Goal: Transaction & Acquisition: Complete application form

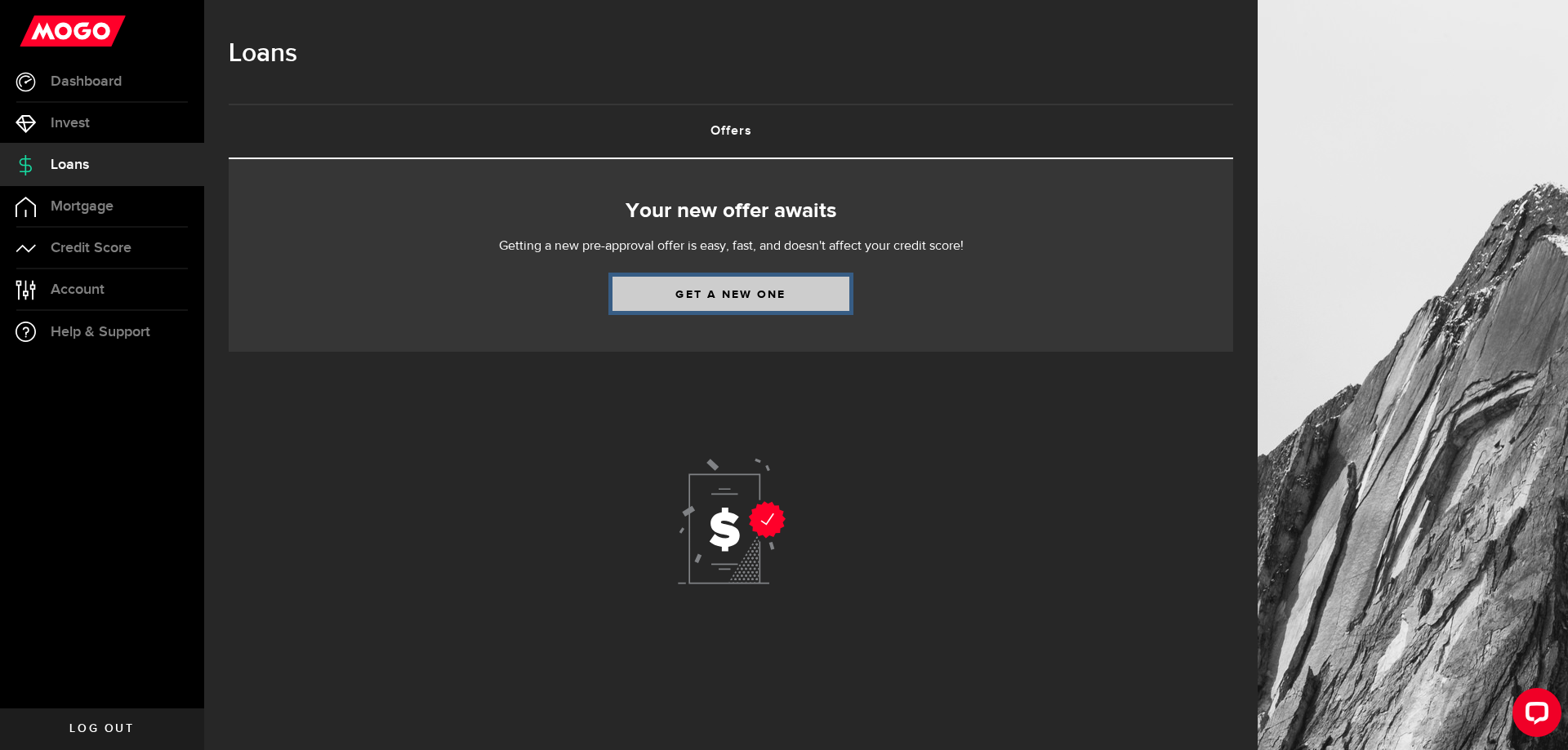
drag, startPoint x: 741, startPoint y: 295, endPoint x: 719, endPoint y: 295, distance: 22.0
click at [740, 295] on link "Get a new one" at bounding box center [730, 294] width 237 height 35
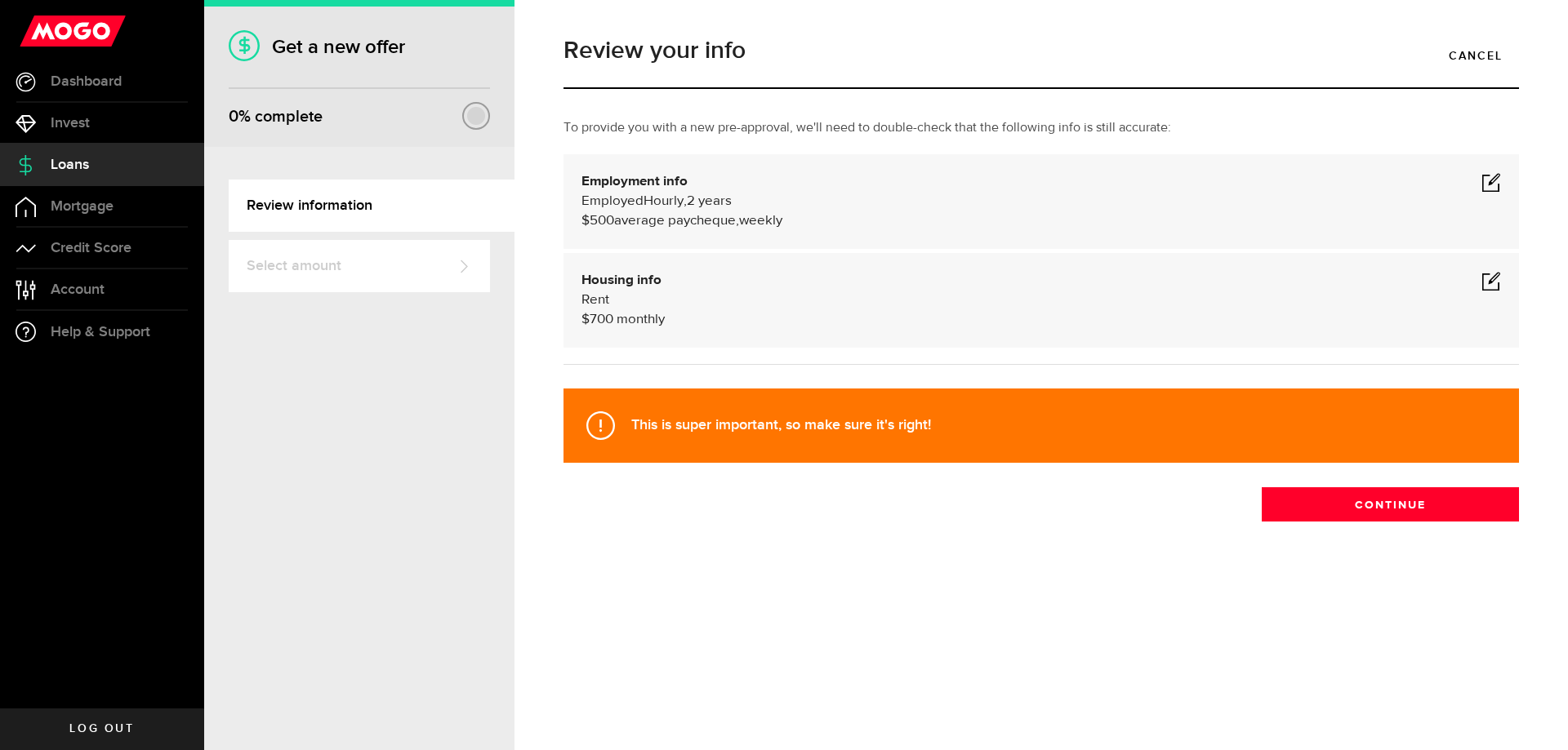
click at [1492, 182] on span at bounding box center [1492, 183] width 20 height 20
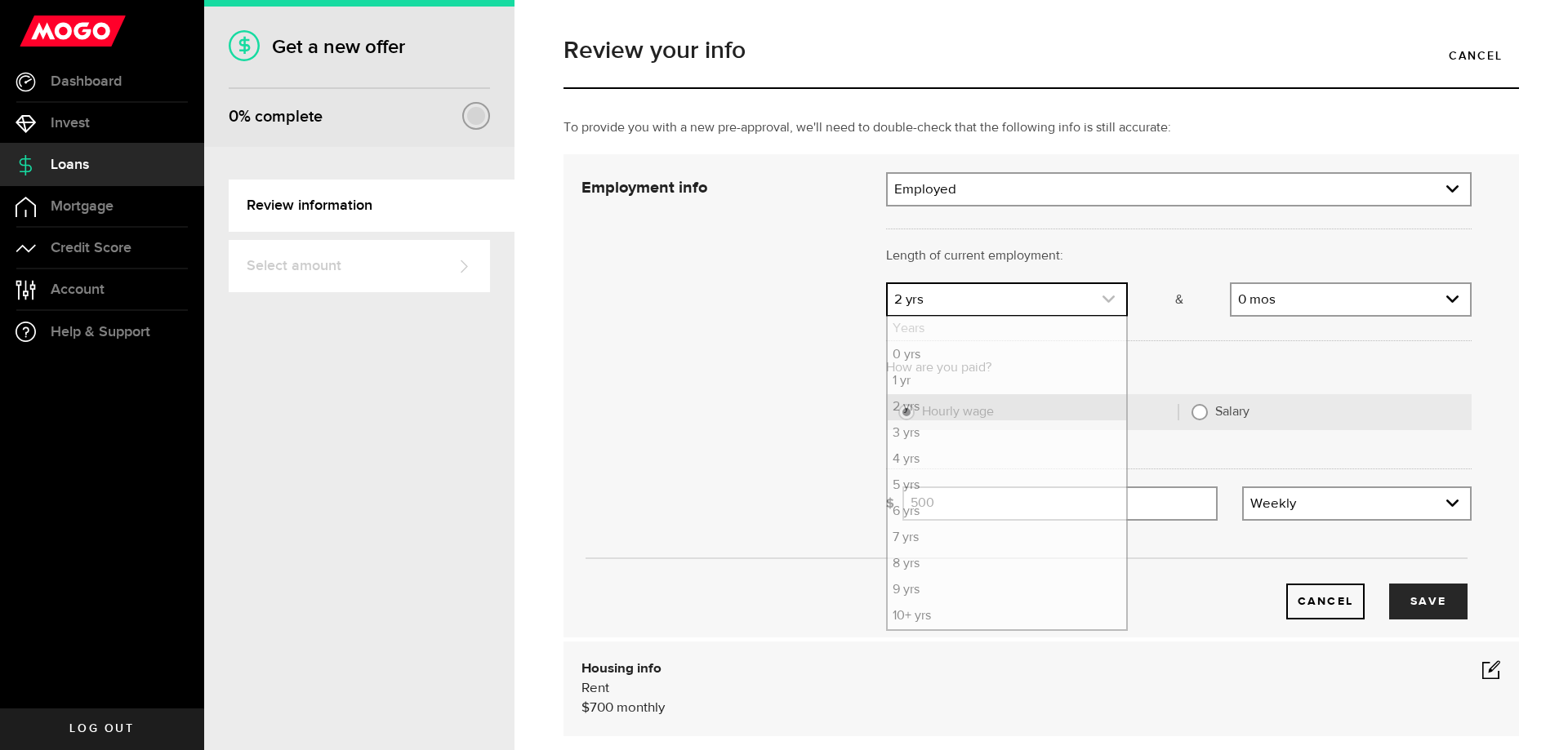
click at [1106, 301] on icon "expand select" at bounding box center [1108, 299] width 14 height 14
click at [948, 390] on li "1 yr" at bounding box center [1007, 380] width 239 height 26
click at [1445, 297] on icon "expand select" at bounding box center [1452, 299] width 14 height 14
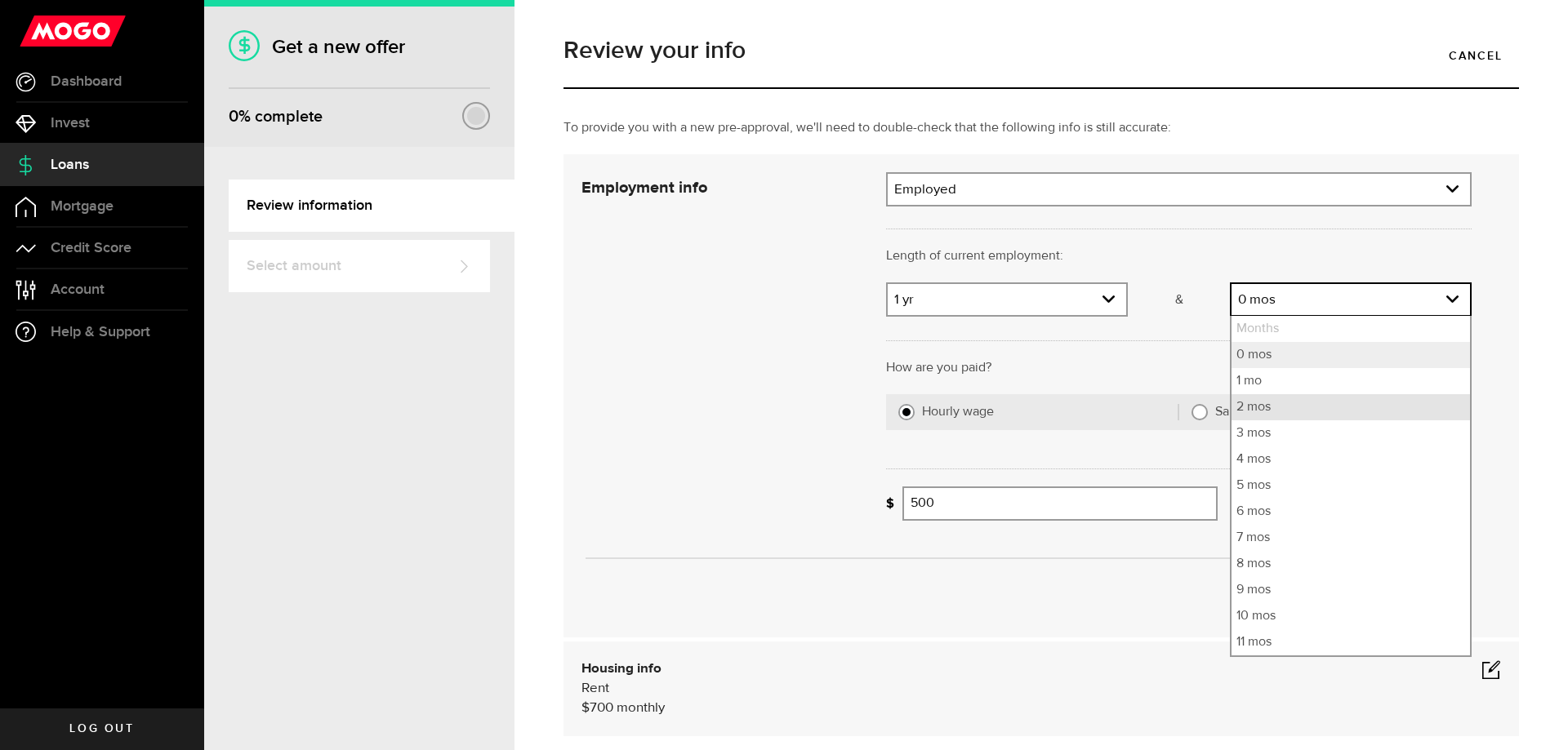
click at [1277, 407] on li "2 mos" at bounding box center [1351, 407] width 239 height 26
select select "2"
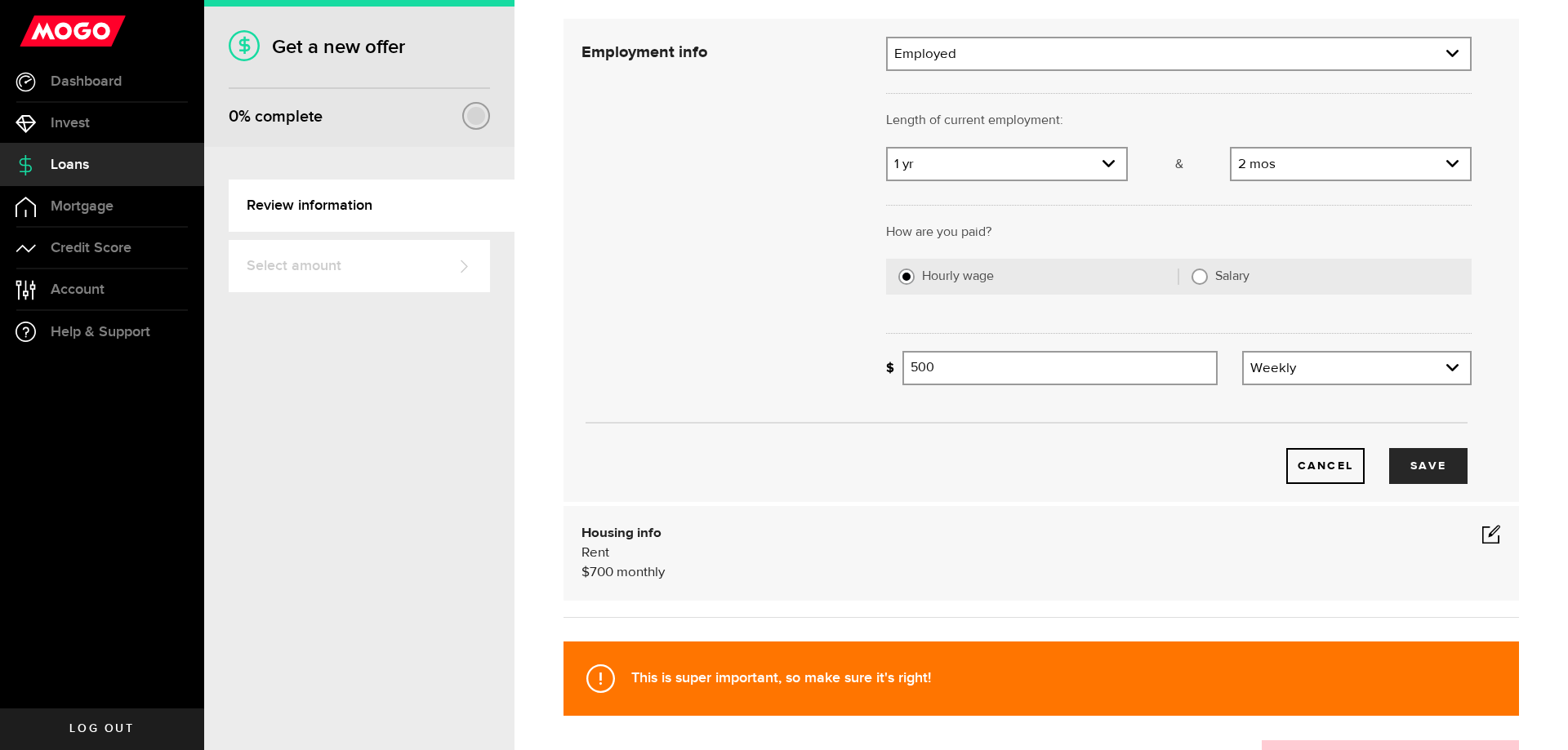
scroll to position [163, 0]
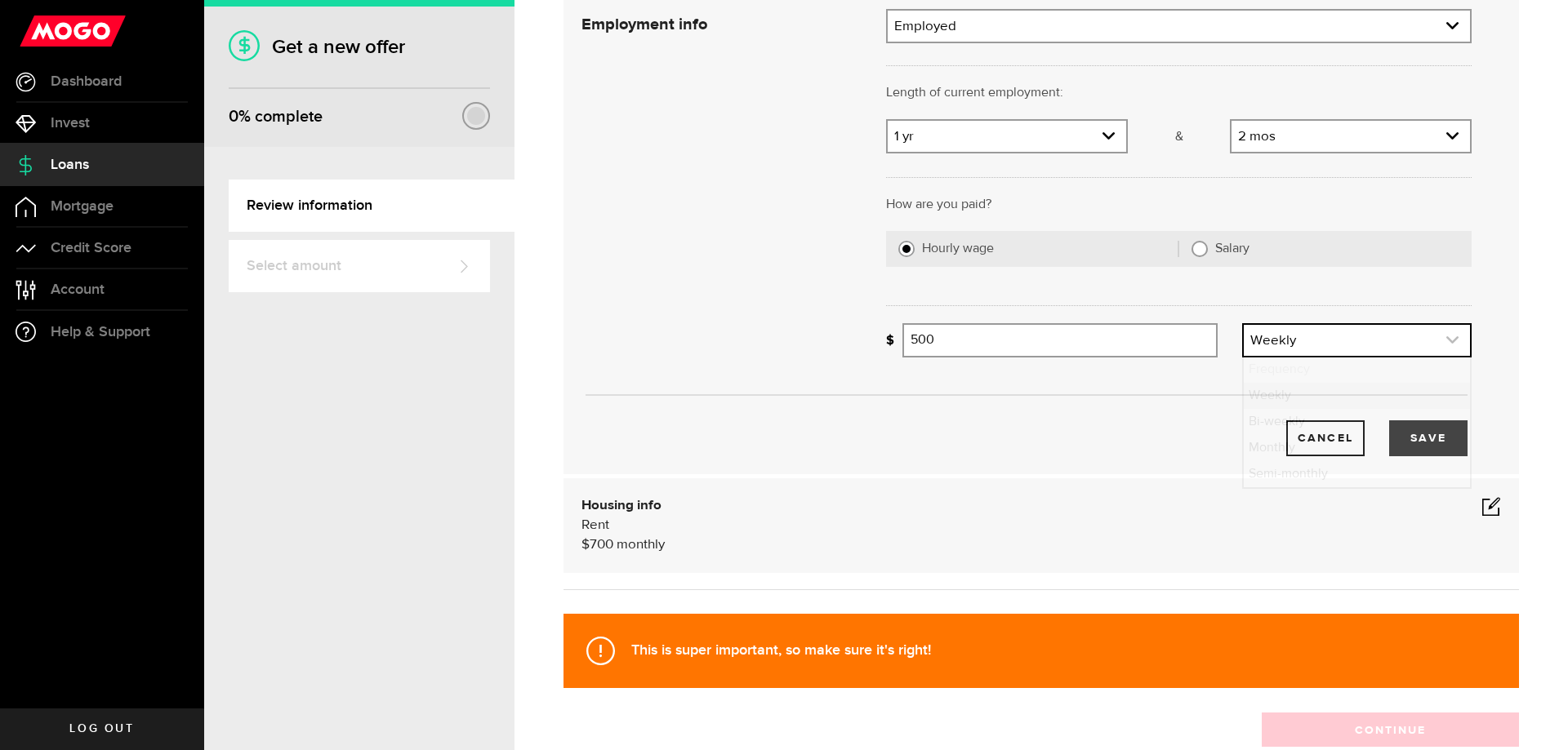
click at [1445, 340] on icon "expand select" at bounding box center [1452, 340] width 14 height 14
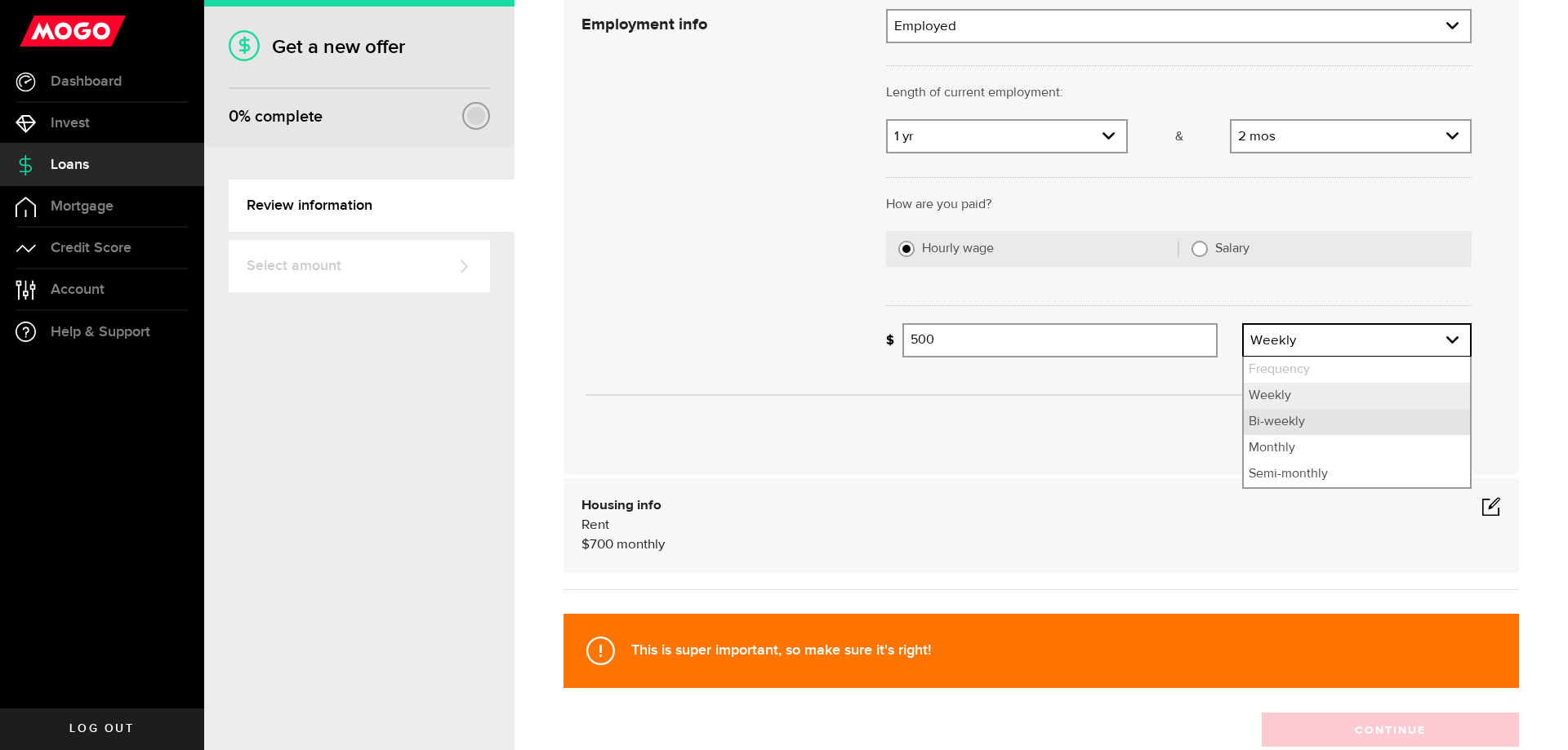
click at [1259, 424] on li "Bi-weekly" at bounding box center [1356, 421] width 226 height 26
select select "bi_weekly"
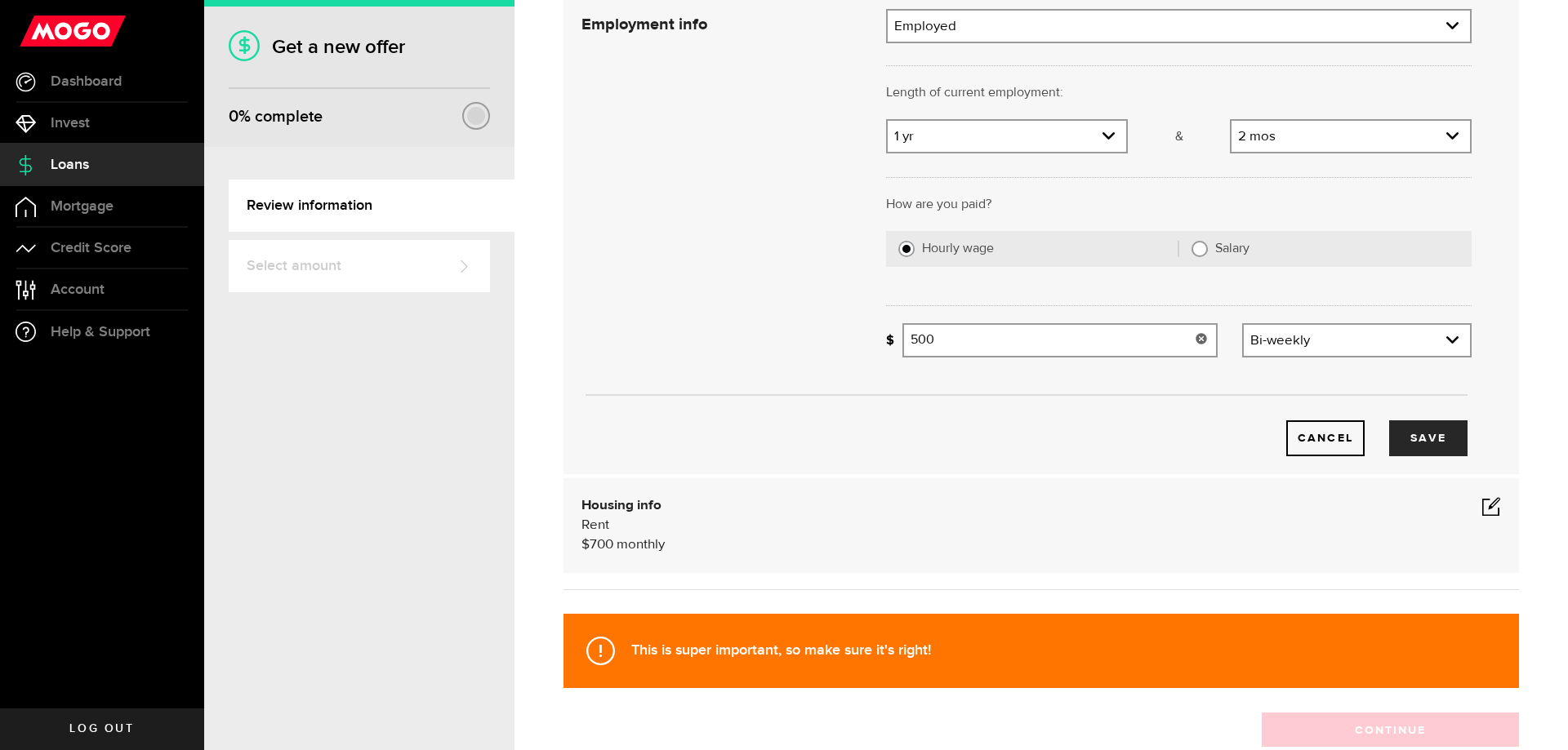
click at [956, 340] on input "500" at bounding box center [1060, 340] width 315 height 35
type input "5"
type input "1,100"
click at [1422, 434] on button "Save" at bounding box center [1428, 439] width 78 height 36
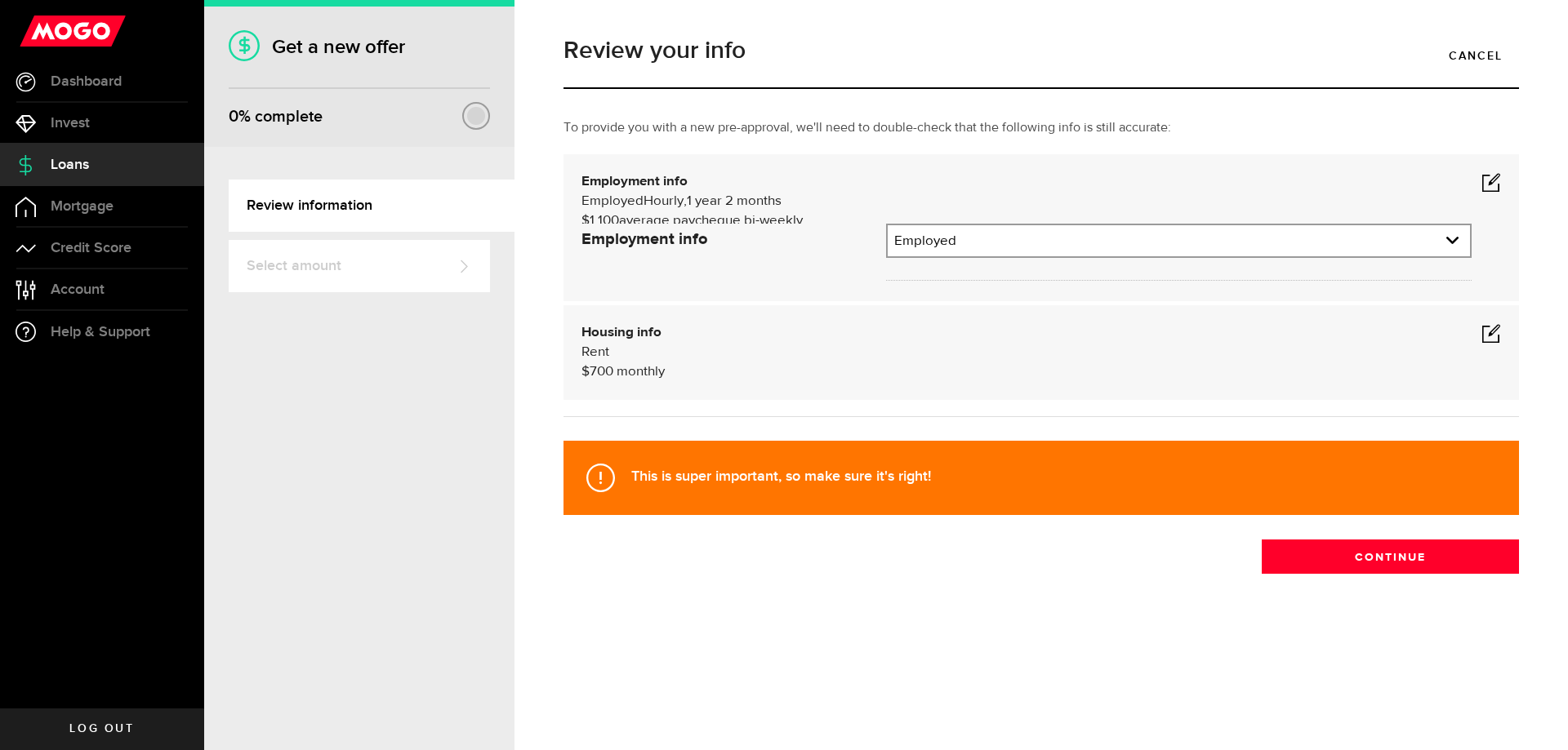
scroll to position [0, 0]
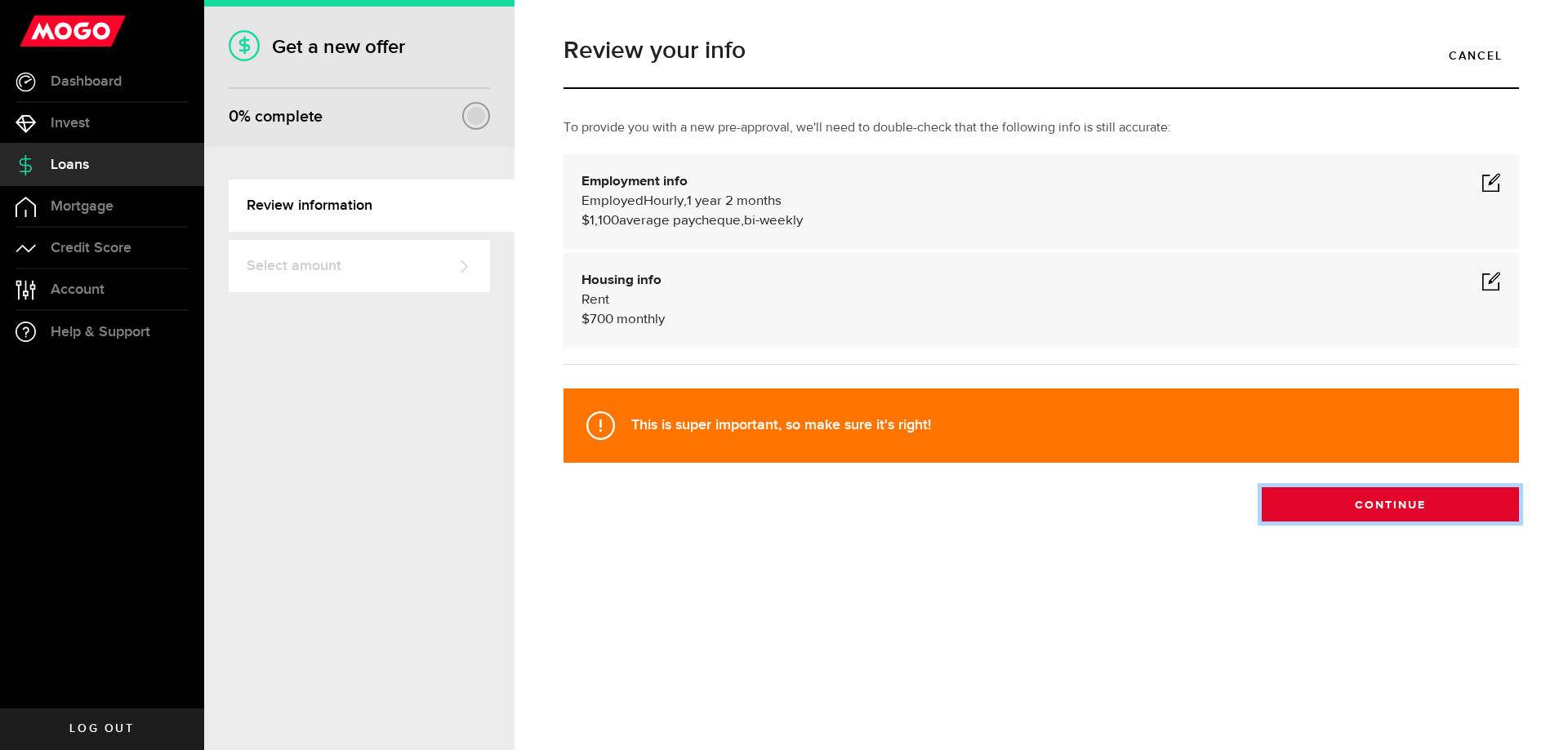
click at [1380, 508] on button "Continue" at bounding box center [1390, 505] width 257 height 35
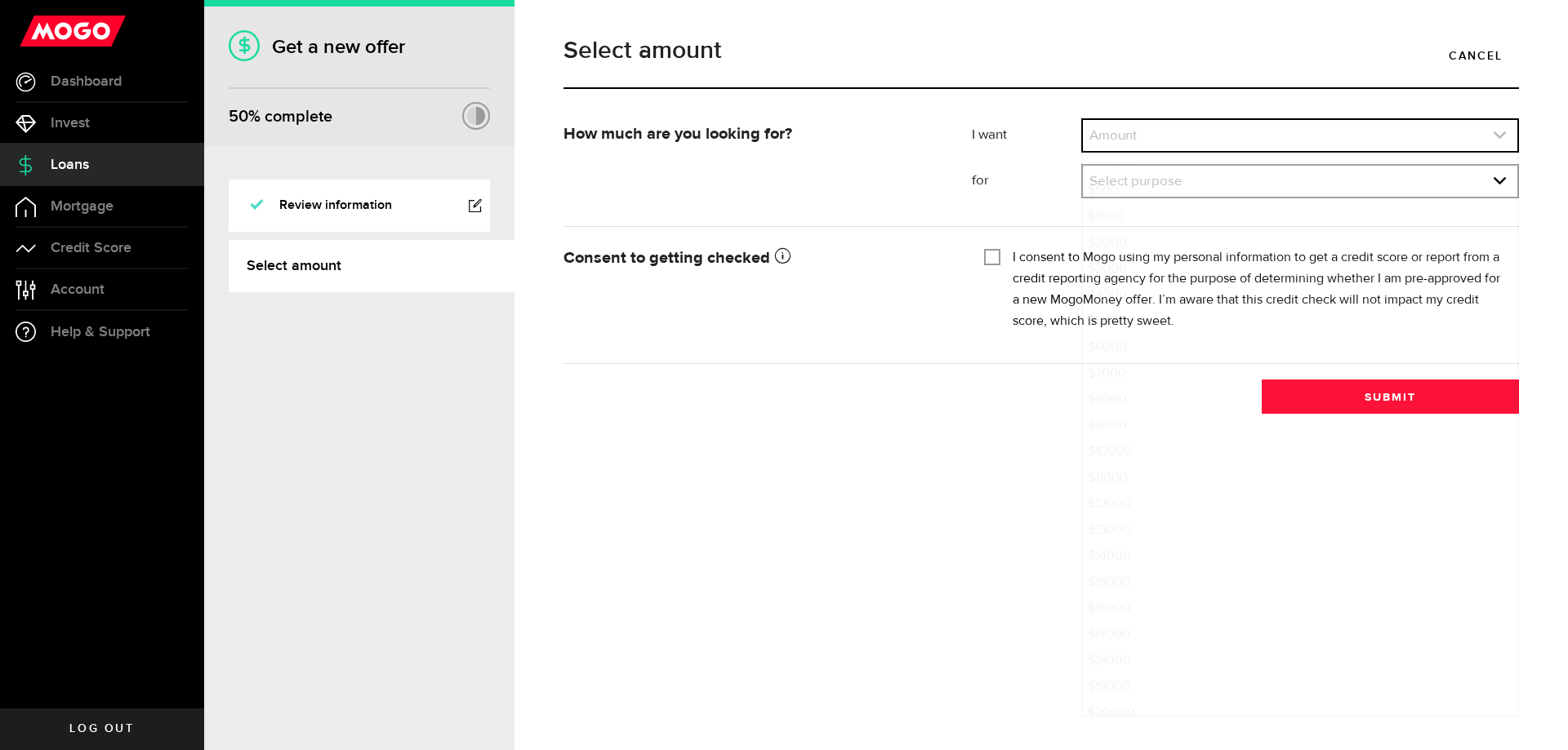
click at [1502, 136] on use "expand select" at bounding box center [1499, 135] width 12 height 7
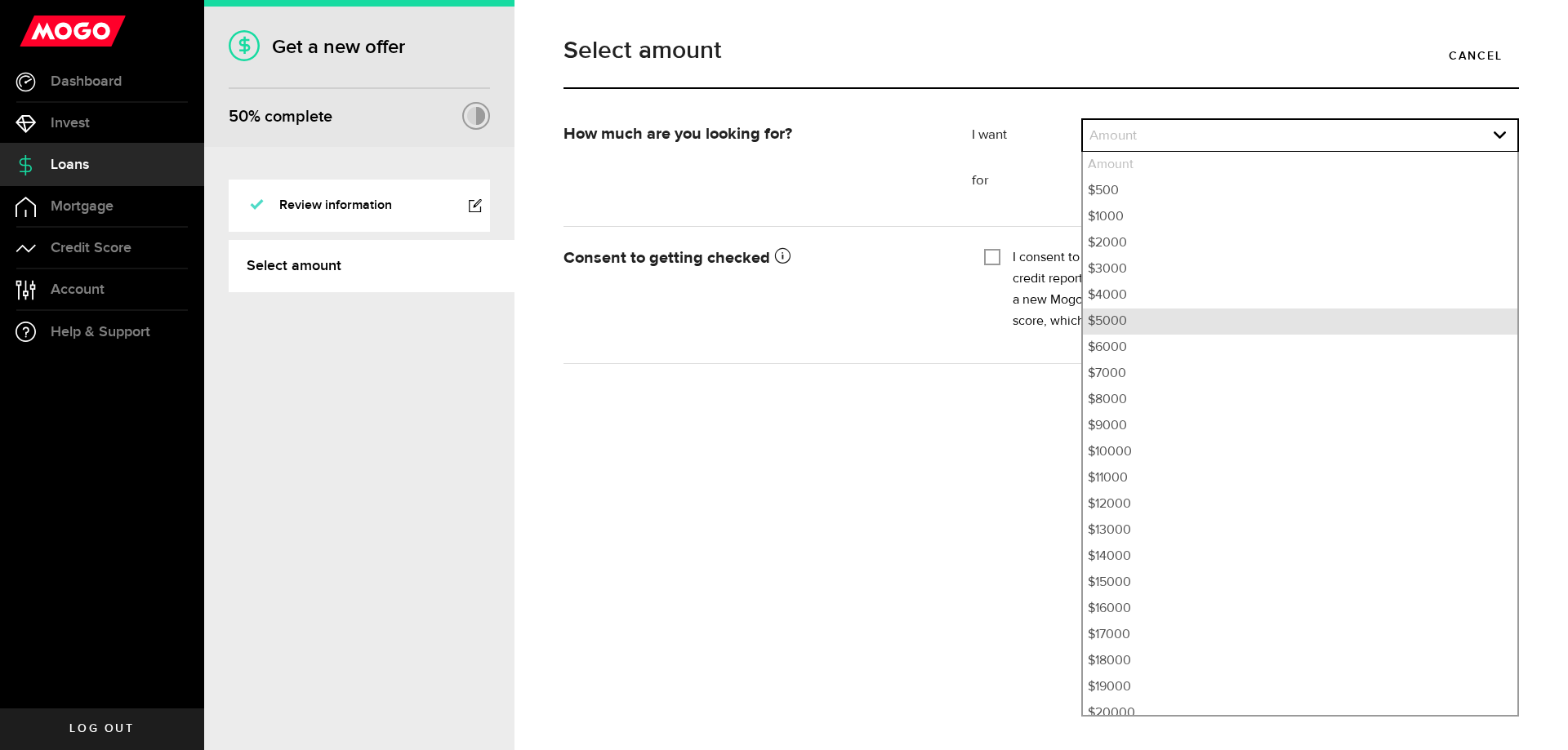
click at [1097, 325] on li "$5000" at bounding box center [1300, 321] width 434 height 26
select select "5000"
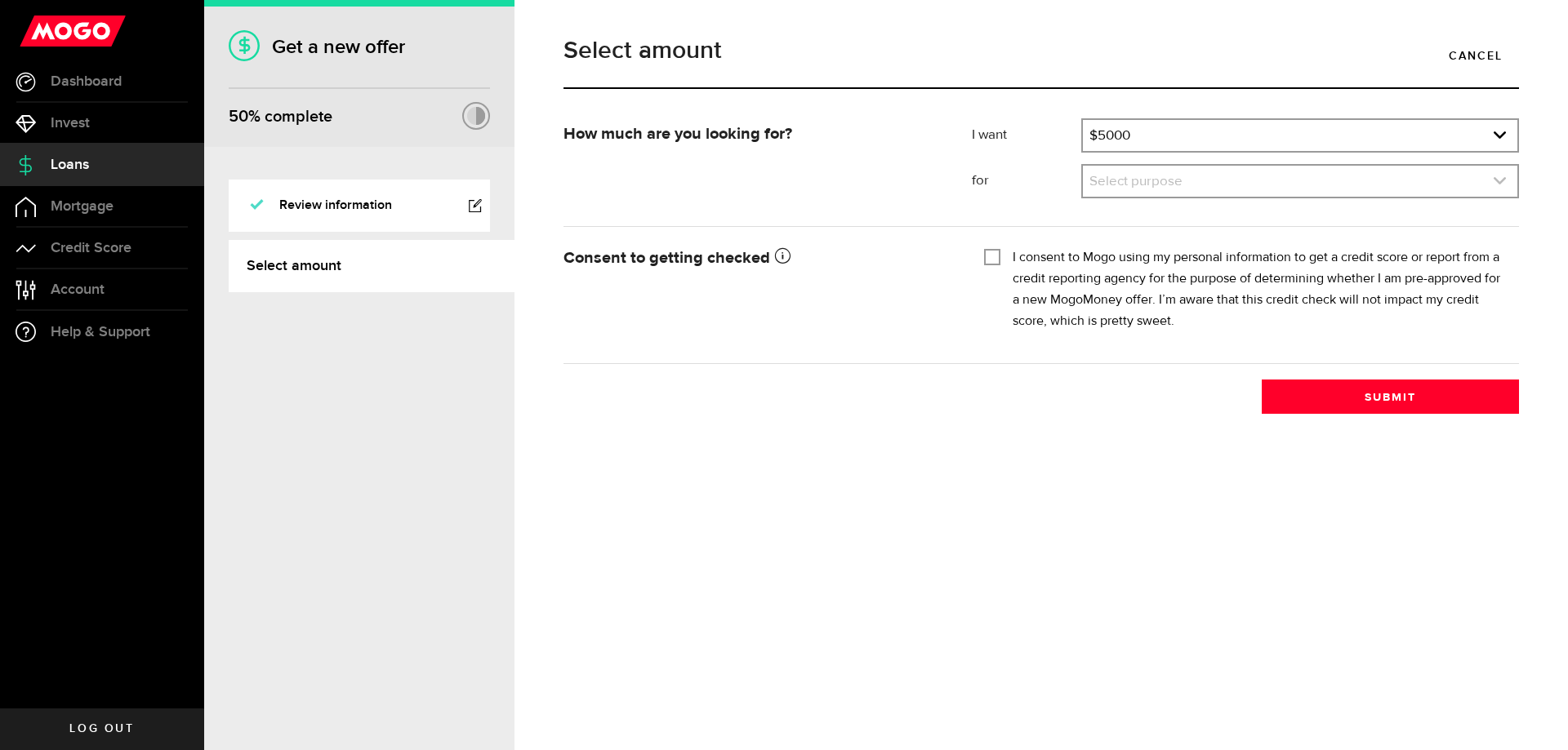
click at [1501, 183] on use "expand select" at bounding box center [1499, 181] width 12 height 7
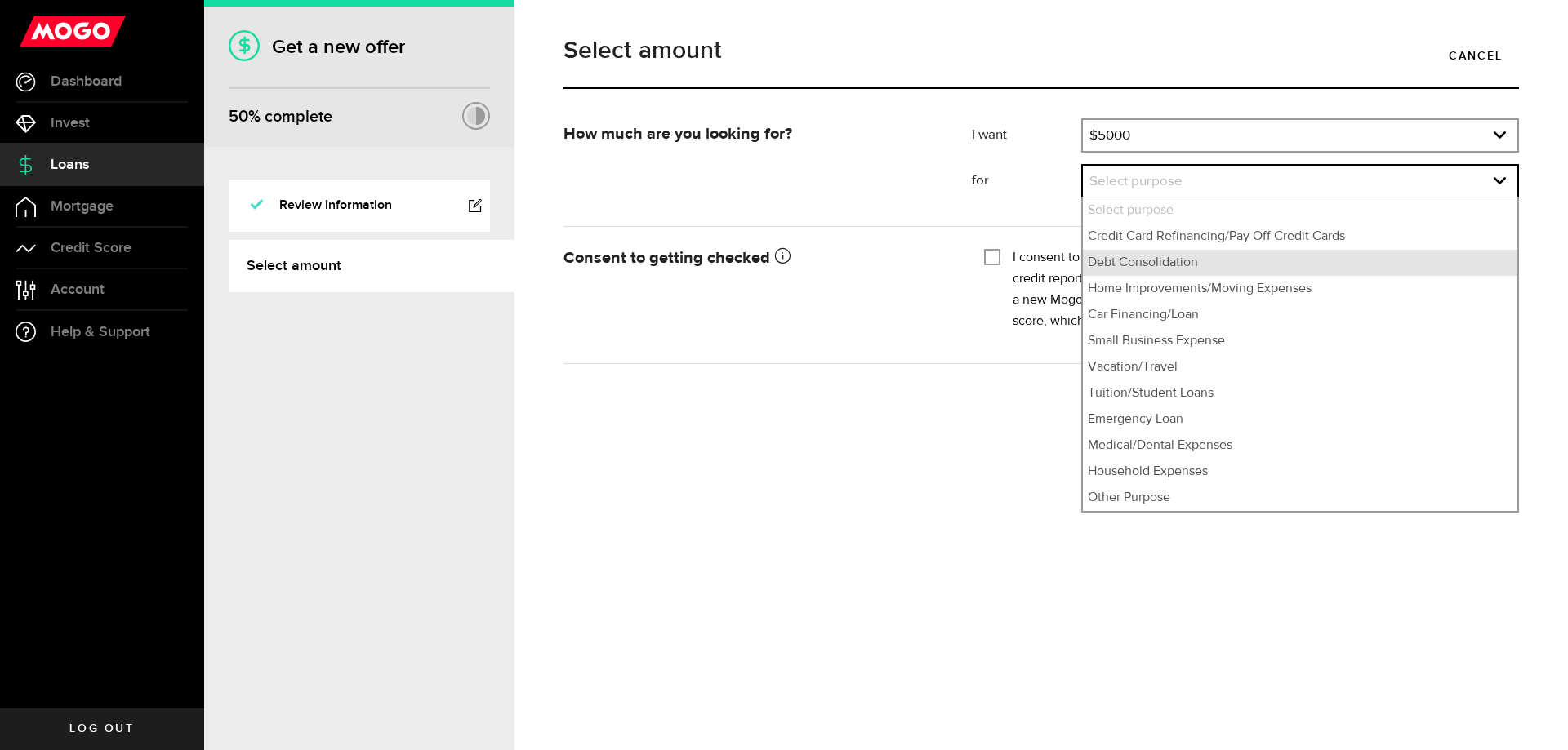
click at [1186, 268] on li "Debt Consolidation" at bounding box center [1300, 262] width 434 height 26
select select "Debt Consolidation"
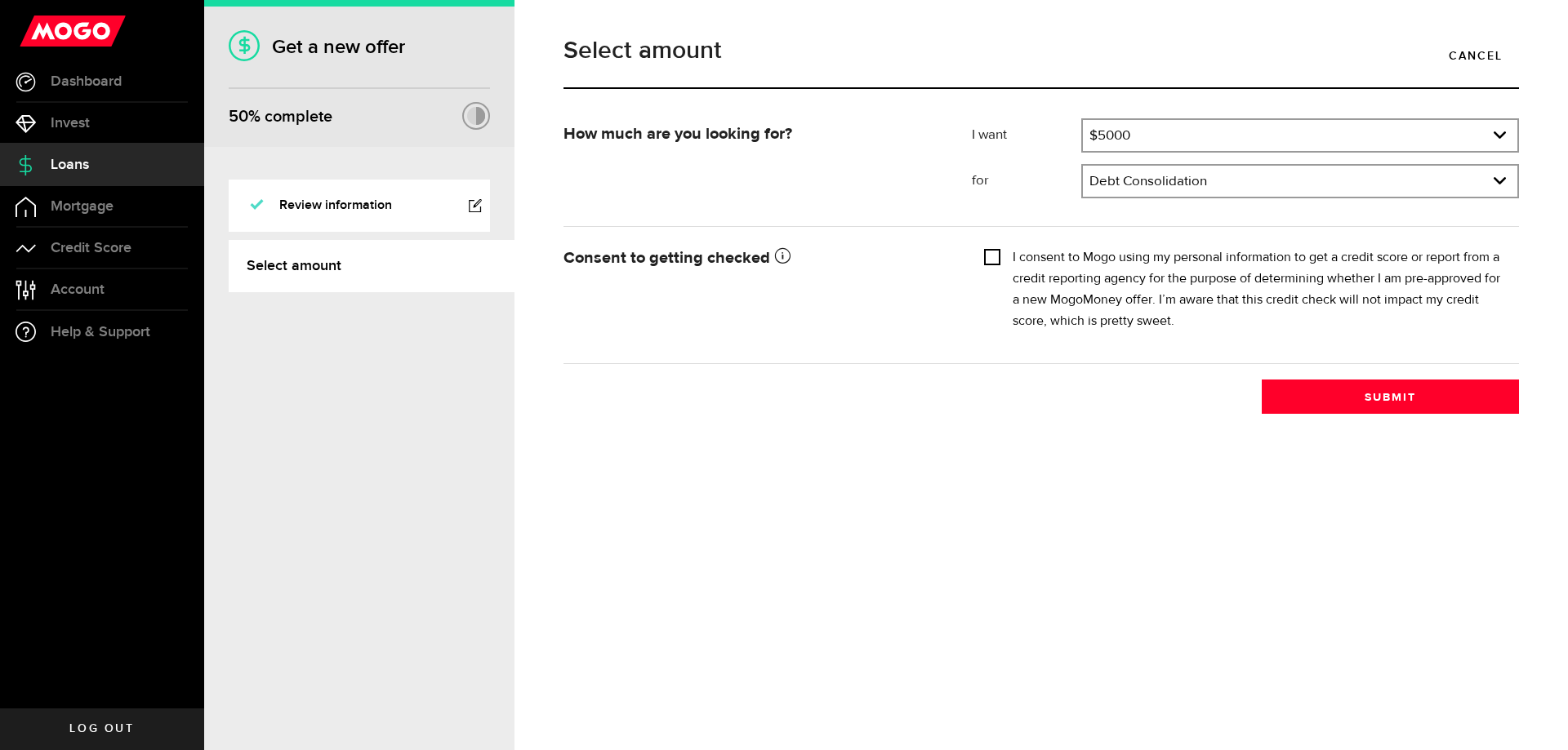
click at [996, 257] on input "I consent to Mogo using my personal information to get a credit score or report…" at bounding box center [992, 255] width 16 height 16
checkbox input "true"
click at [1436, 408] on button "Submit" at bounding box center [1390, 397] width 257 height 35
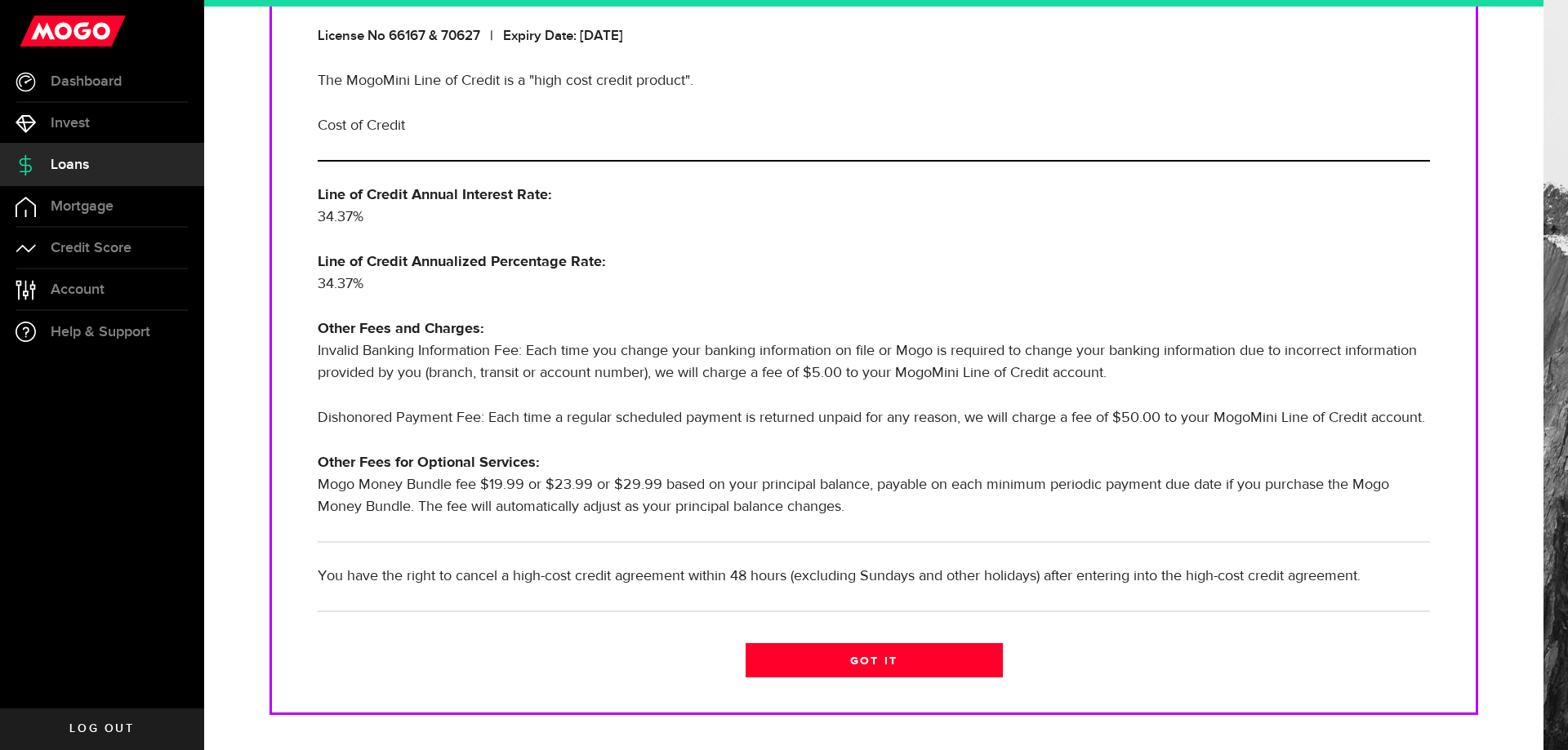
scroll to position [303, 0]
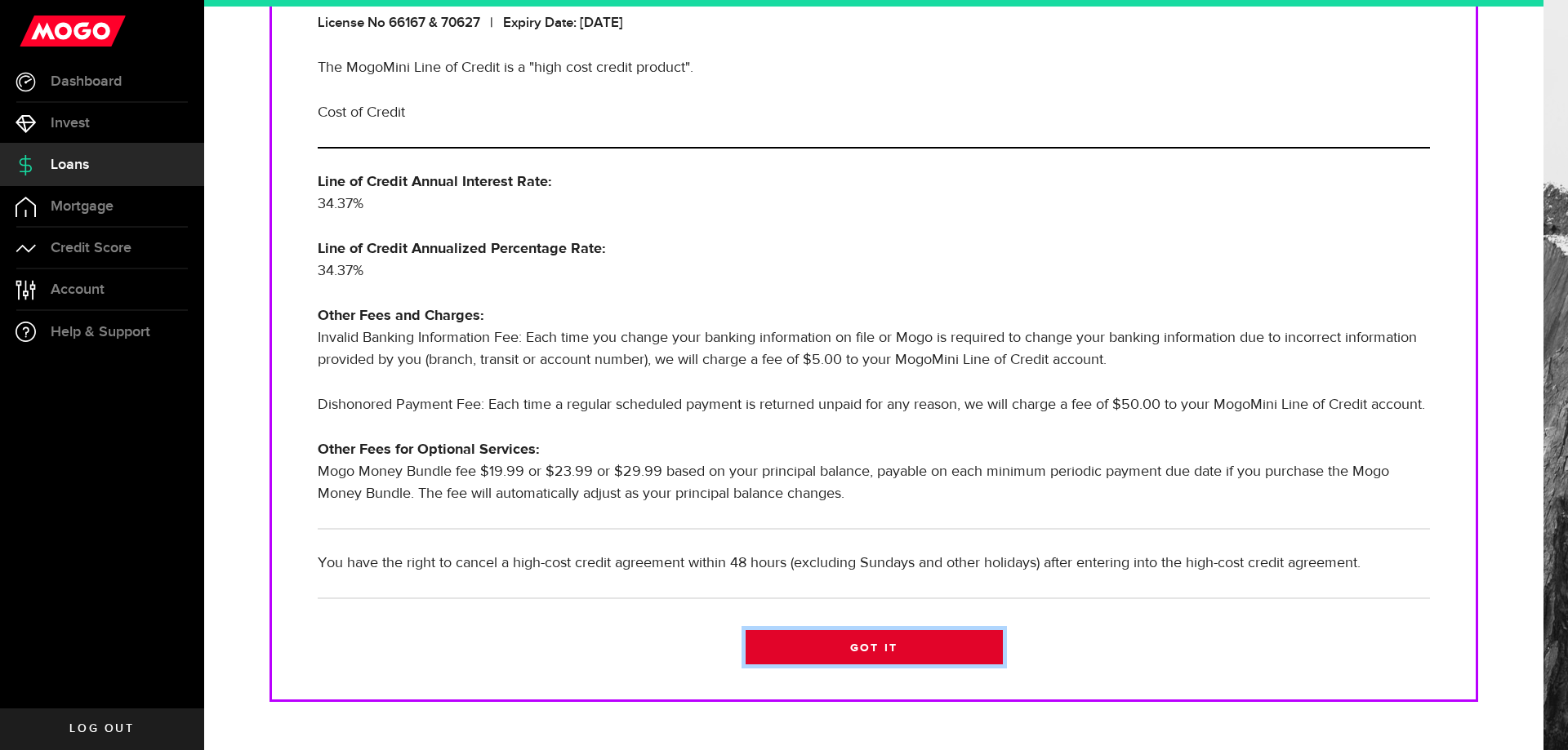
click at [878, 665] on link "Got it" at bounding box center [874, 647] width 257 height 35
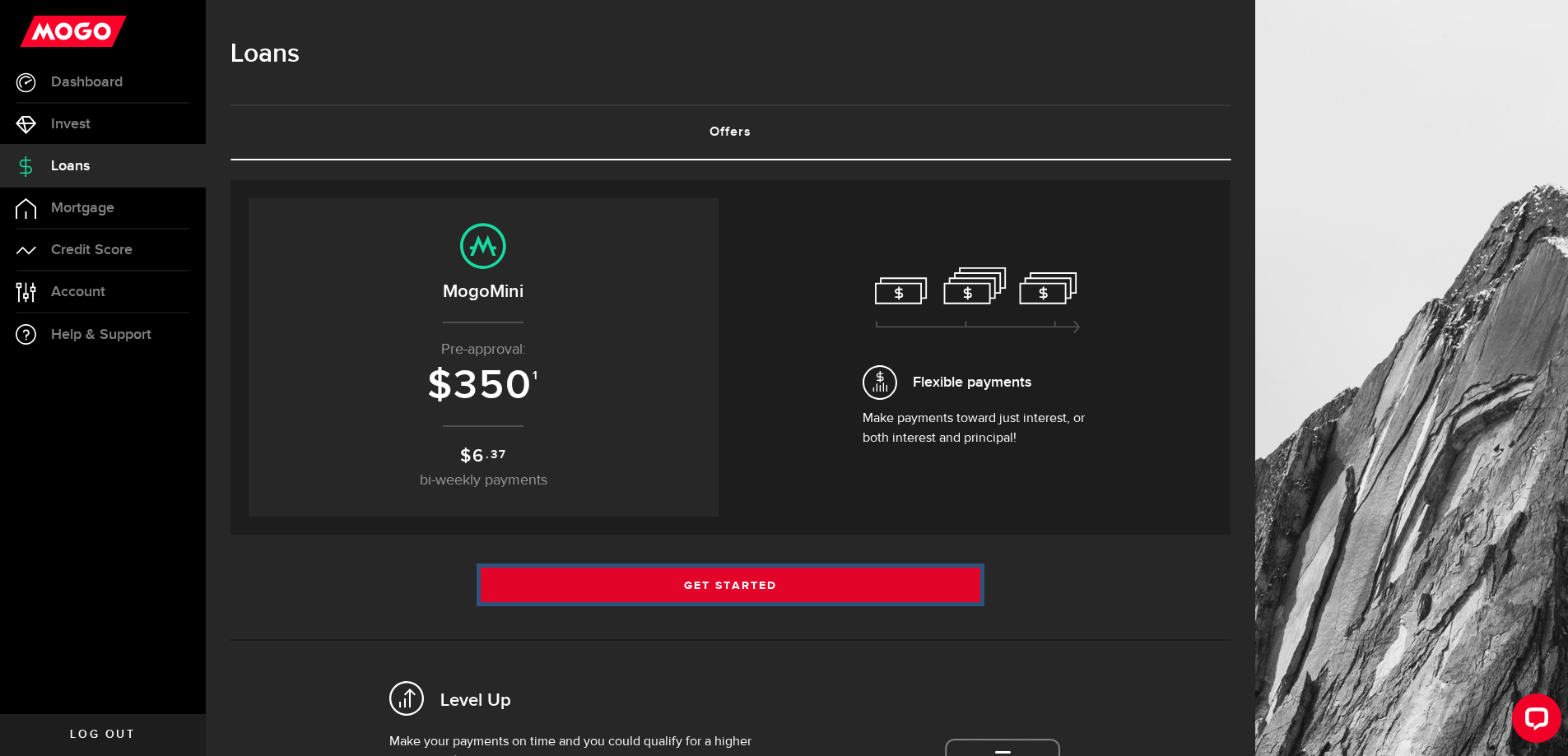
click at [759, 586] on link "Get Started" at bounding box center [730, 585] width 501 height 35
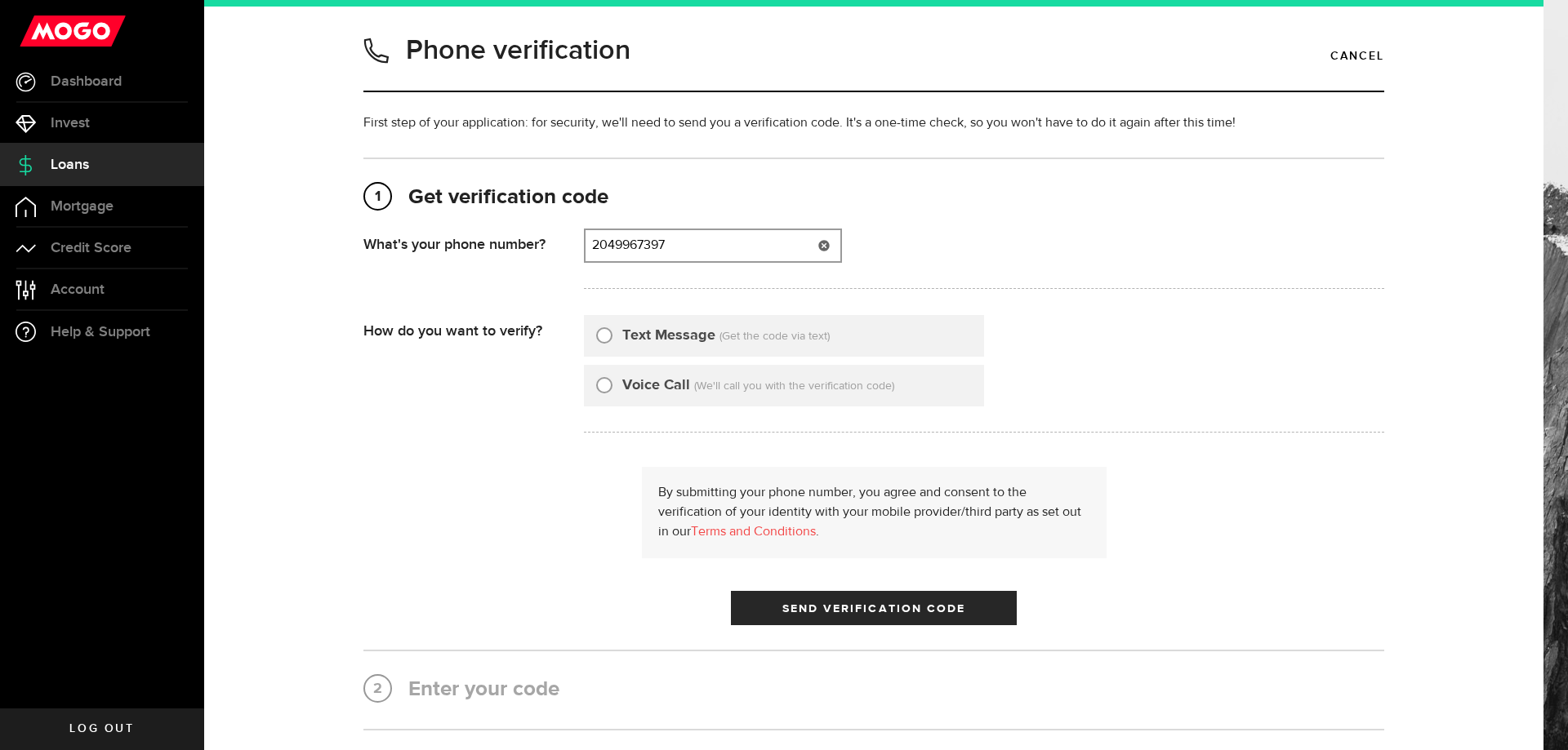
click at [680, 245] on input "2049967397" at bounding box center [713, 246] width 255 height 31
type input "2"
type input "4318661608"
click at [599, 331] on input "Text Message" at bounding box center [604, 333] width 16 height 16
radio input "true"
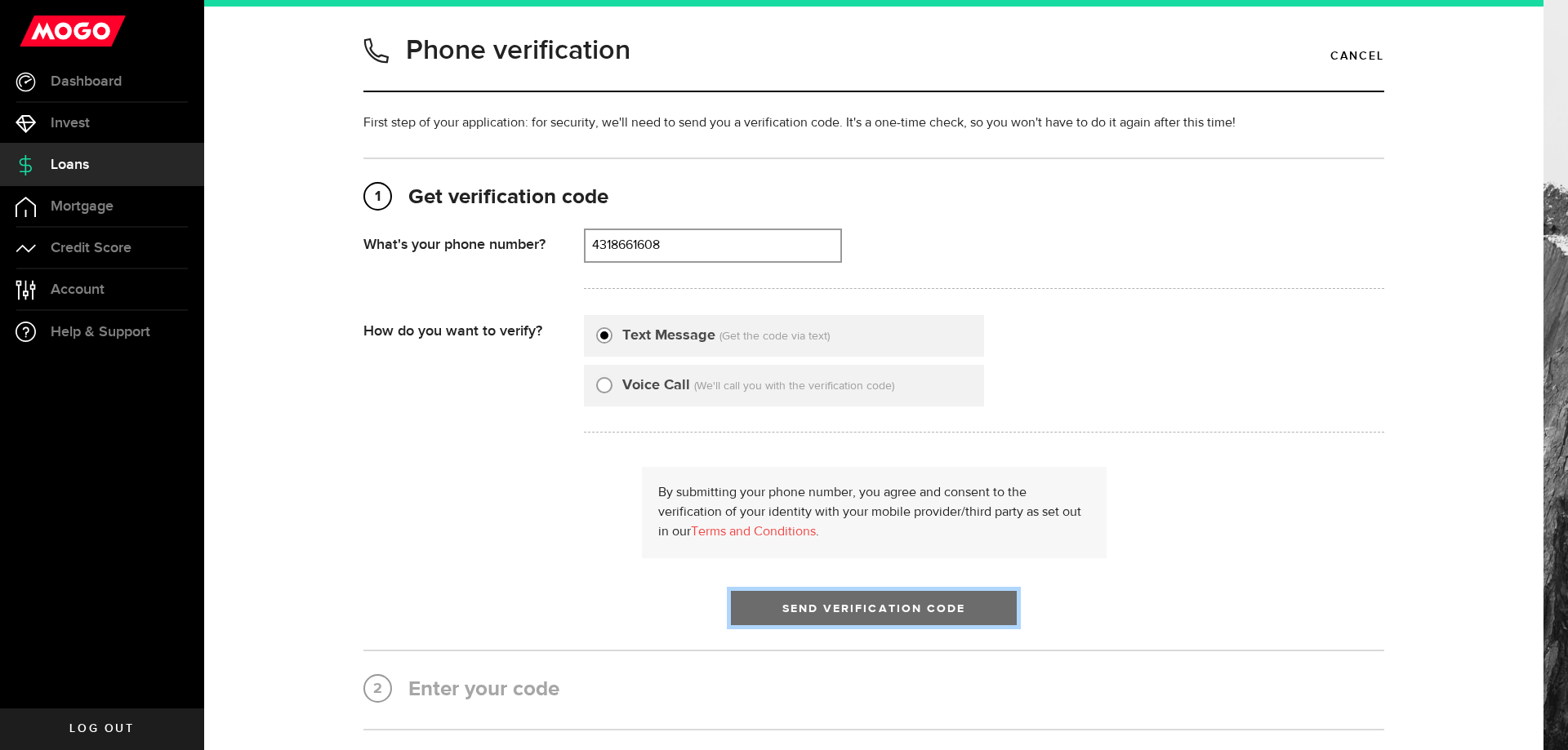
click at [940, 612] on span "Send Verification Code" at bounding box center [874, 608] width 184 height 12
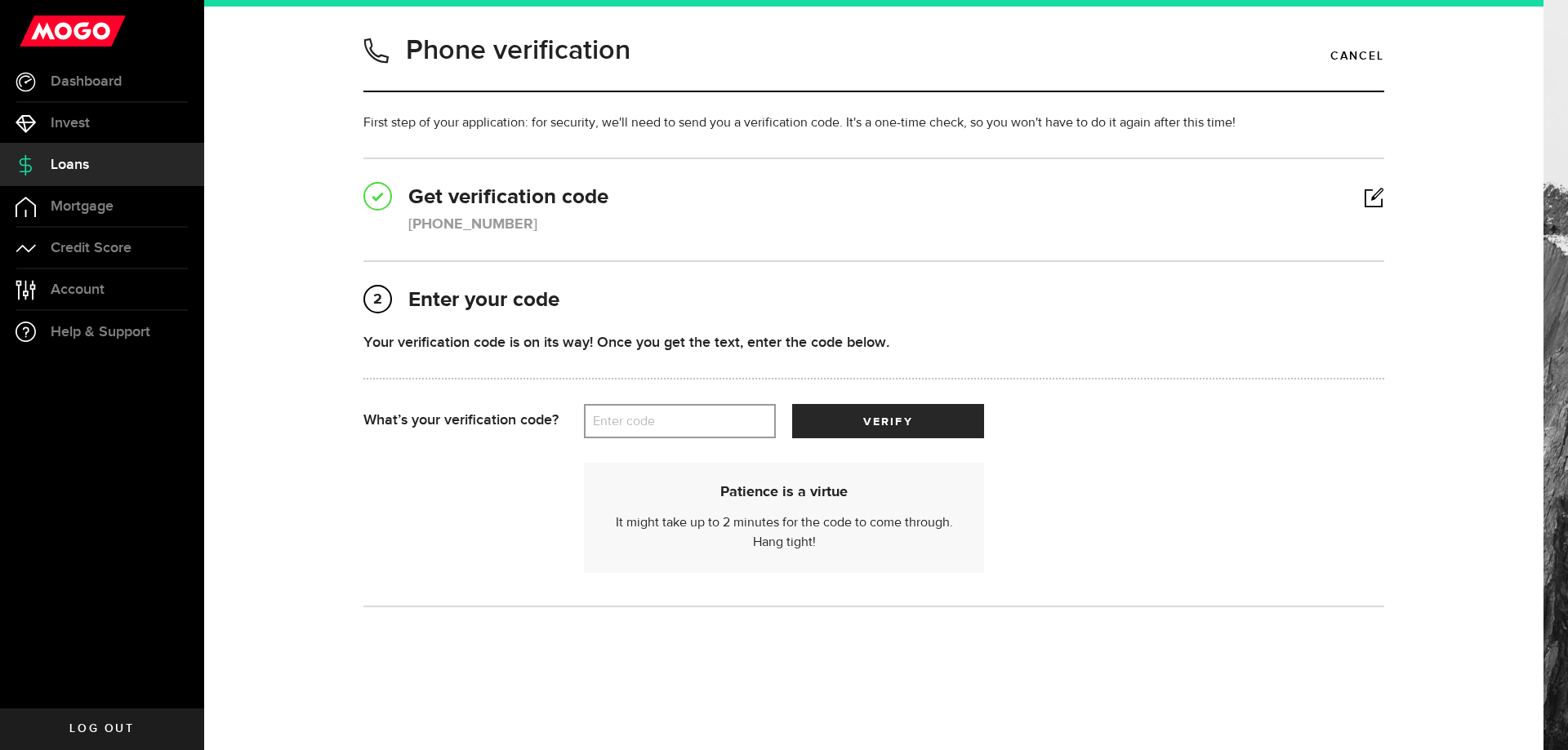
click at [660, 425] on label "Enter code" at bounding box center [680, 421] width 192 height 34
click at [660, 425] on input "Enter code" at bounding box center [680, 421] width 192 height 35
type input "91204"
click at [888, 418] on span "submit" at bounding box center [888, 425] width 25 height 25
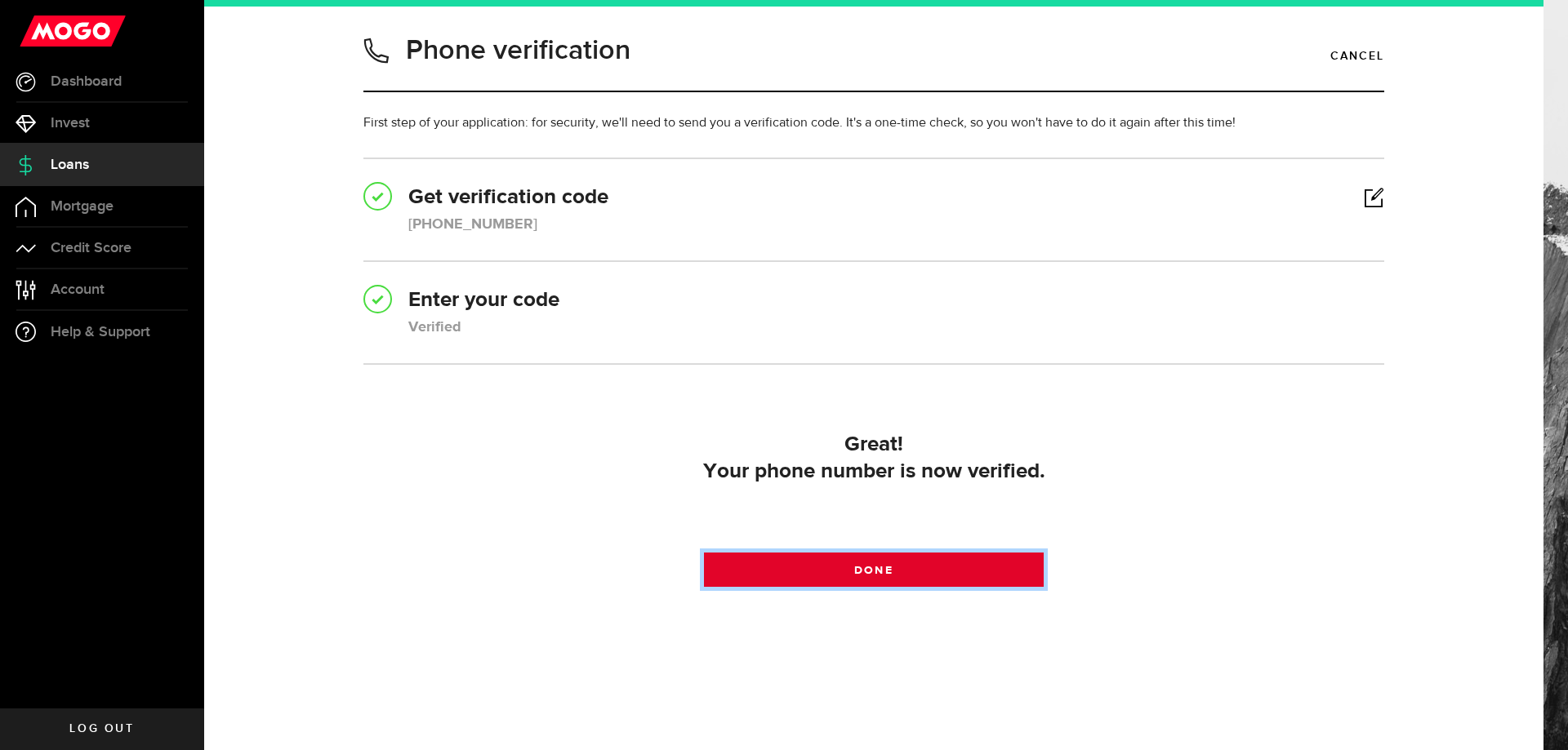
click at [908, 581] on link "Done" at bounding box center [874, 570] width 341 height 35
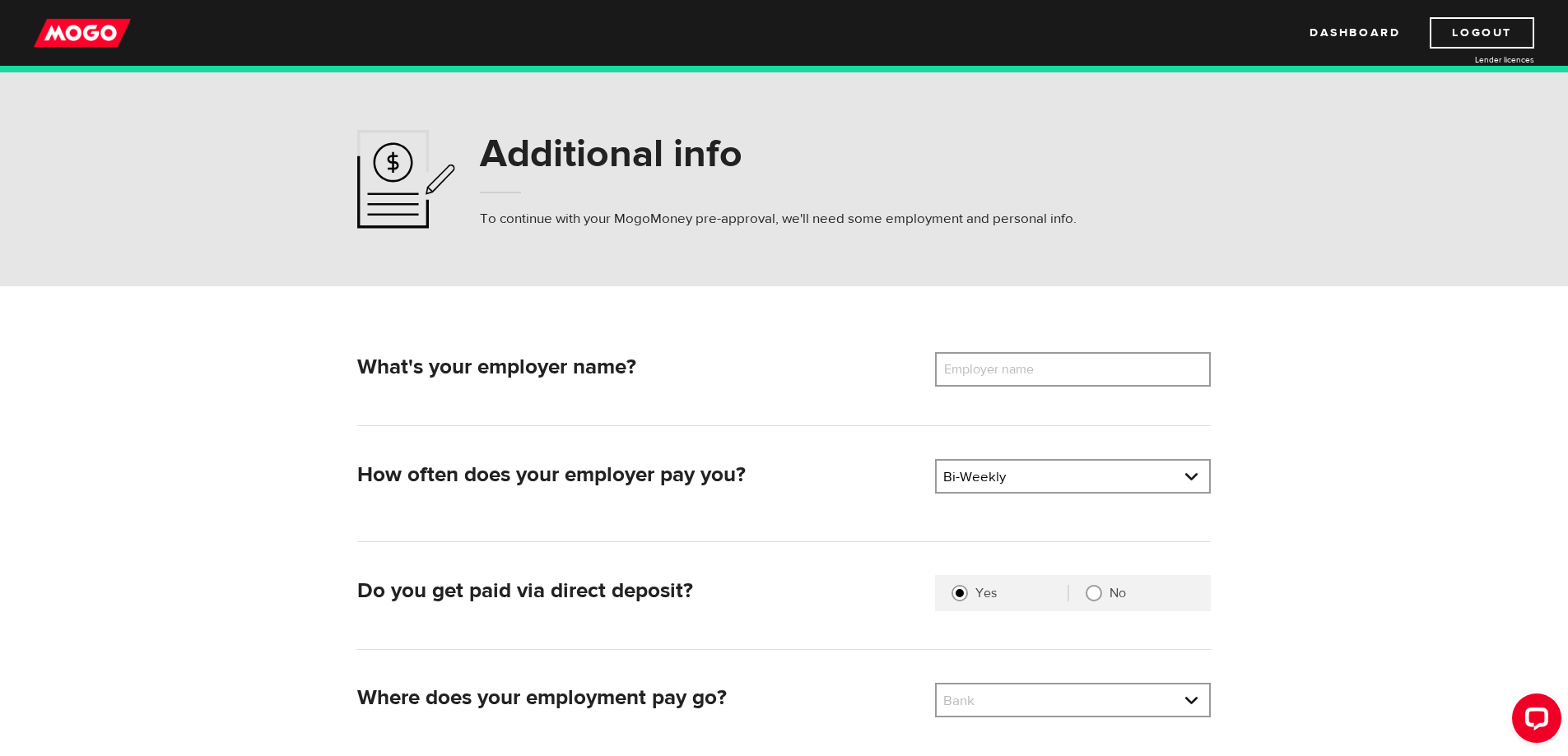
click at [1044, 371] on label "Employer name" at bounding box center [1000, 370] width 133 height 35
click at [1044, 371] on input "Employer name" at bounding box center [1072, 370] width 276 height 35
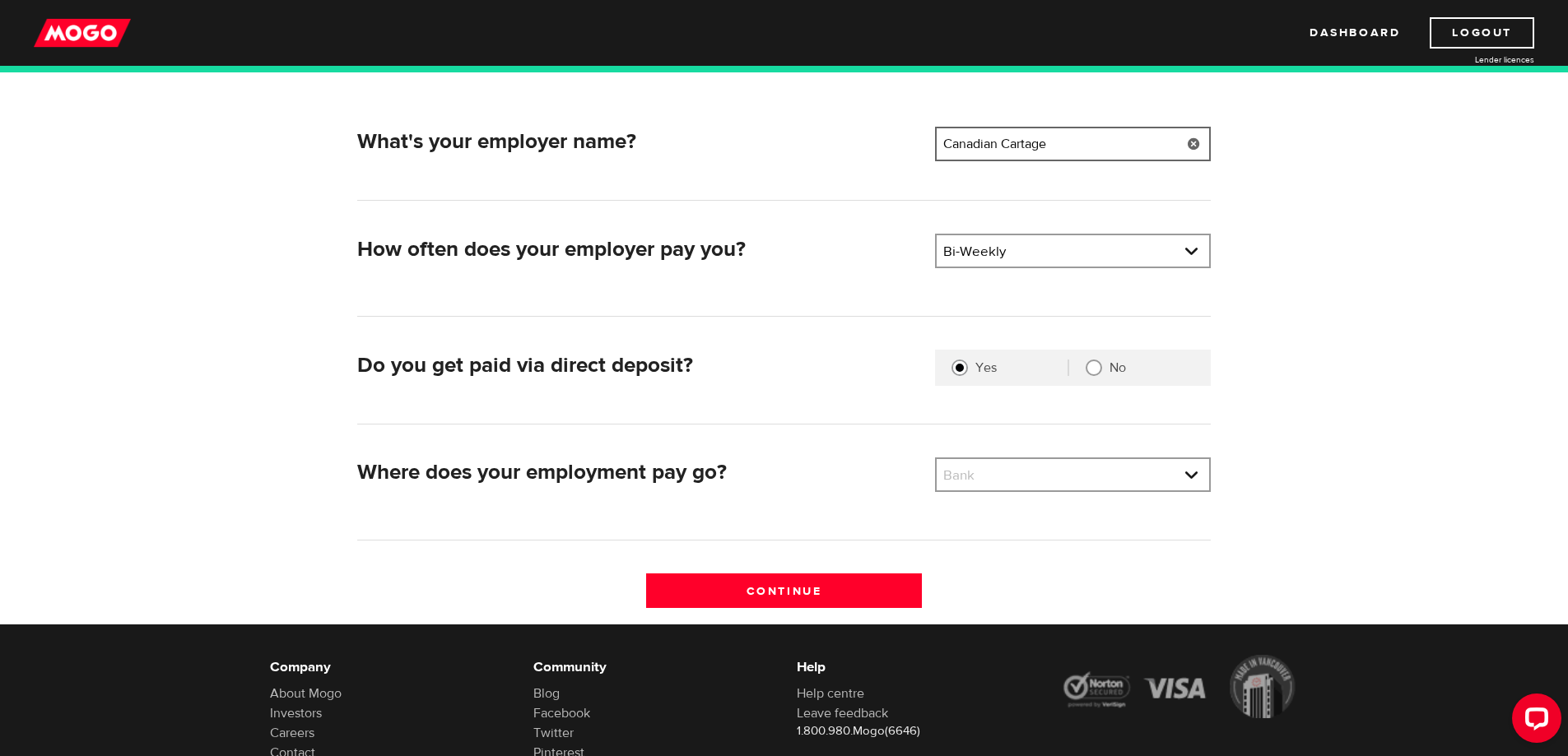
scroll to position [227, 0]
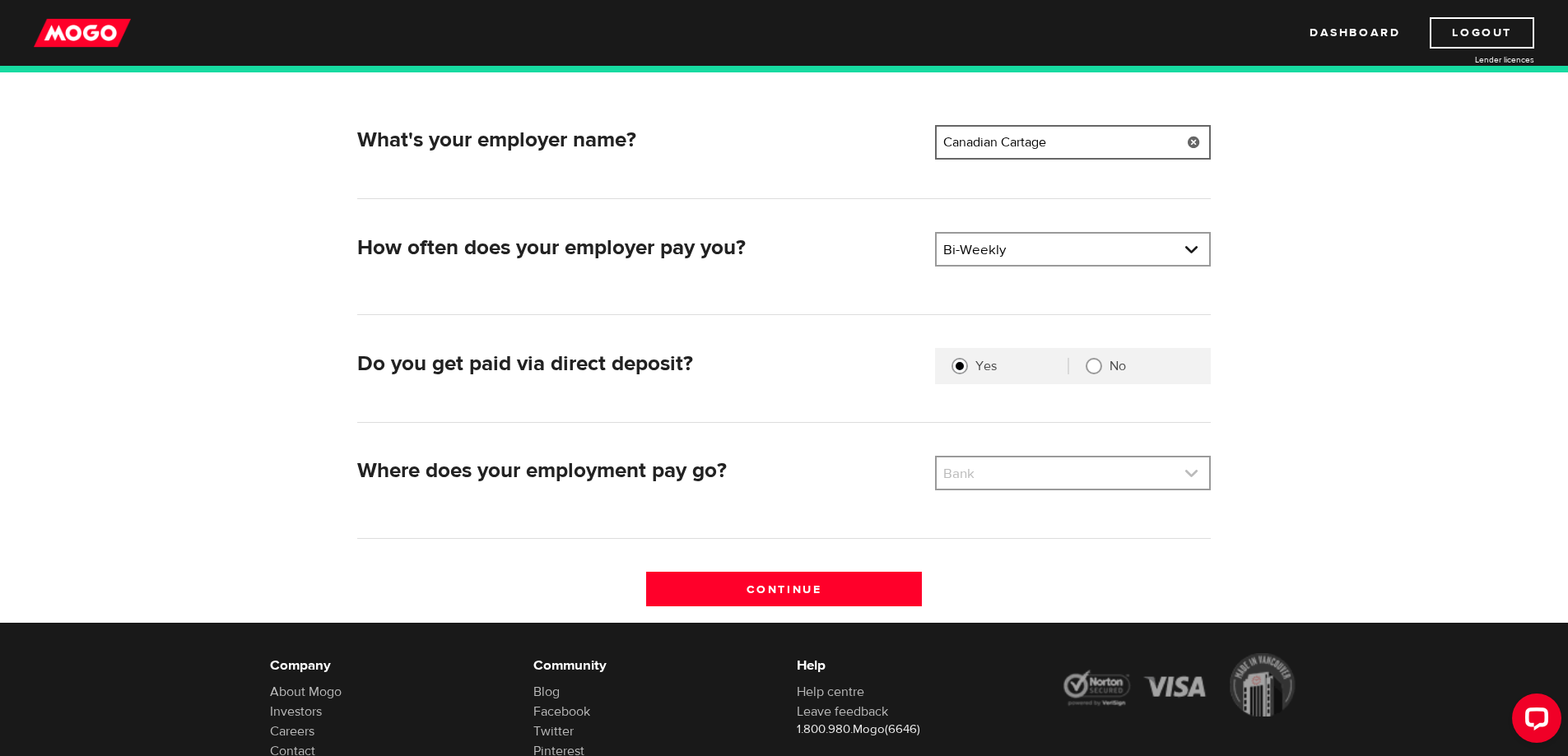
type input "Canadian Cartage"
click at [1190, 475] on link at bounding box center [1073, 473] width 273 height 31
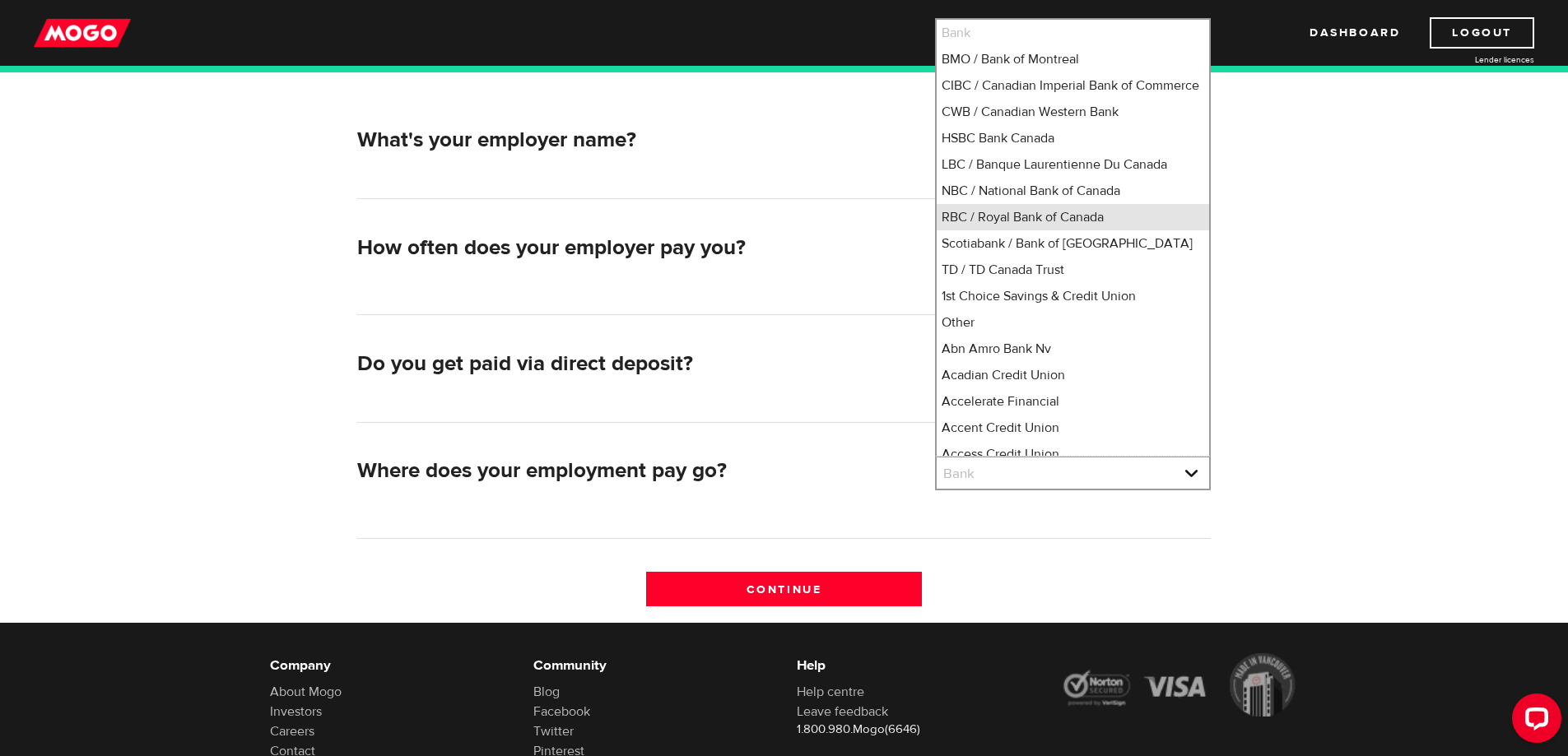
click at [1054, 231] on li "RBC / Royal Bank of Canada" at bounding box center [1073, 217] width 273 height 27
select select "8"
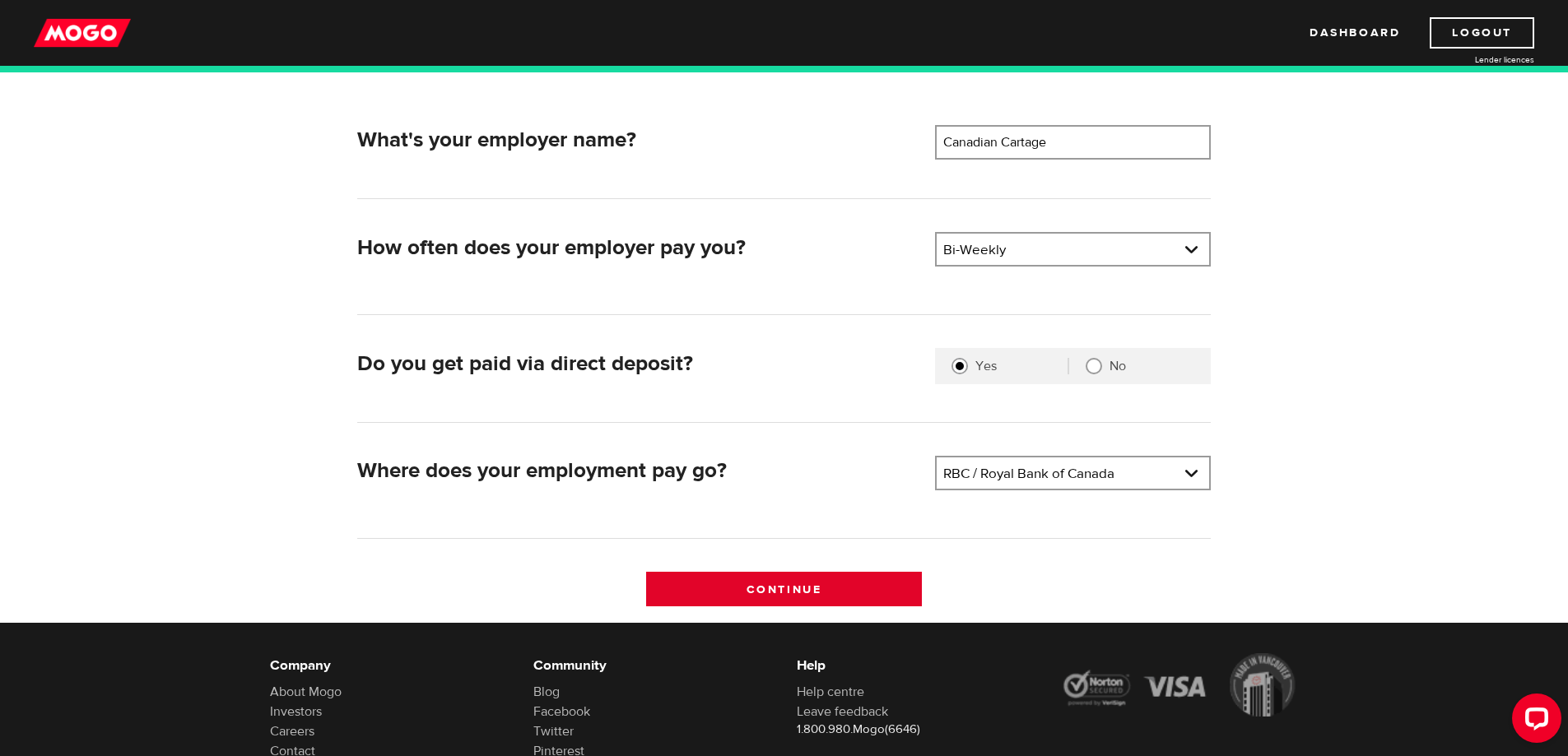
click at [784, 584] on input "Continue" at bounding box center [784, 589] width 276 height 35
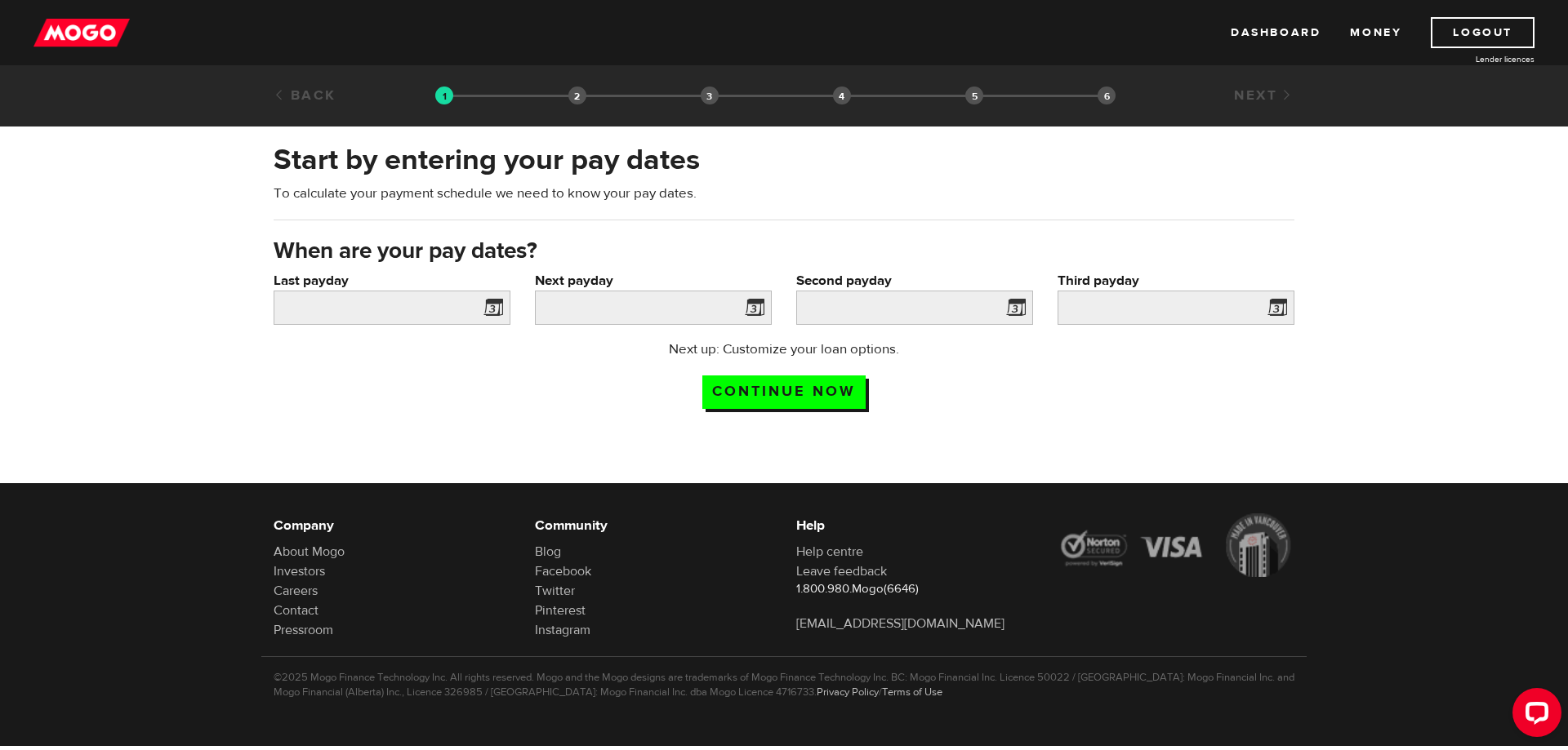
click at [492, 303] on span at bounding box center [490, 310] width 25 height 26
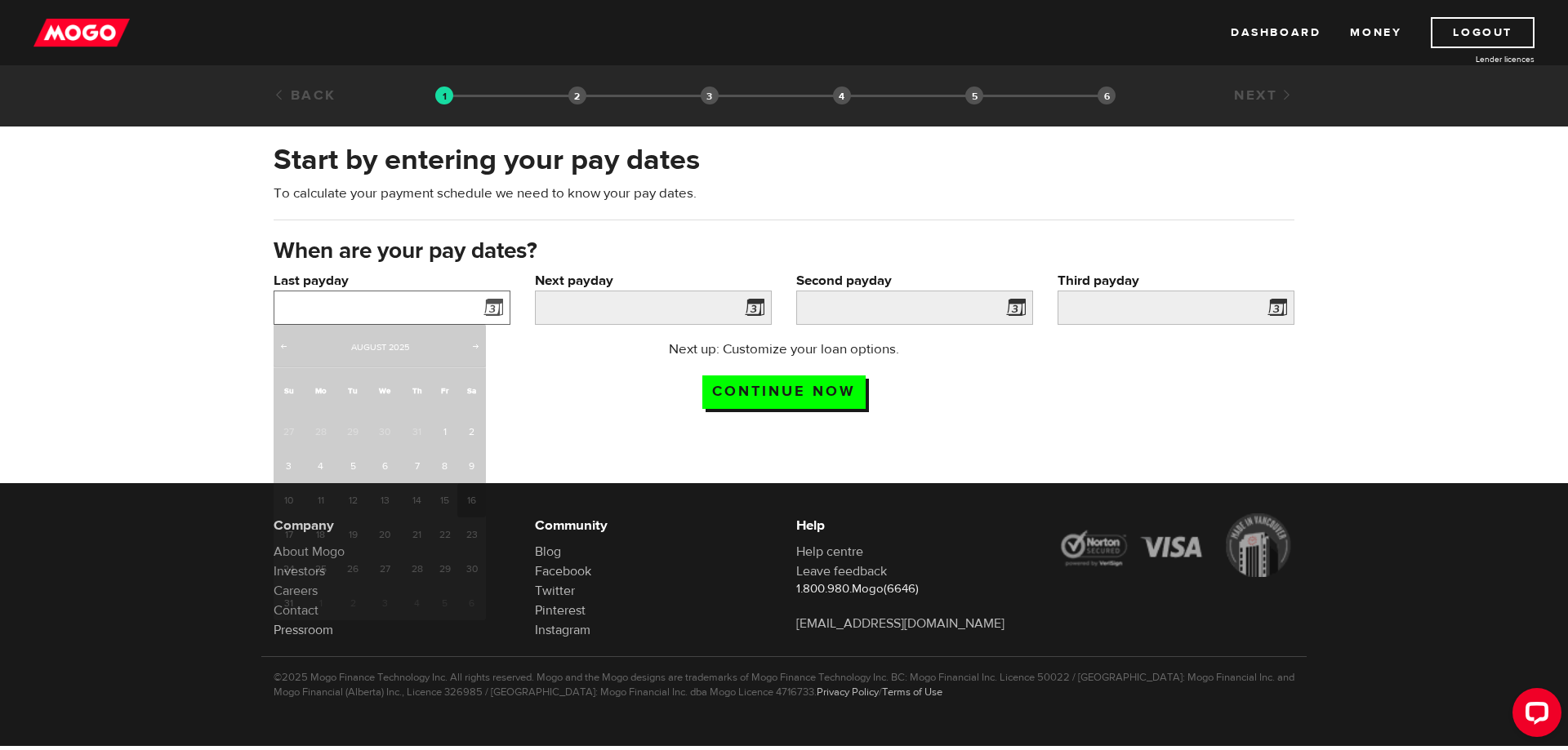
click at [346, 305] on input "Last payday" at bounding box center [392, 308] width 237 height 35
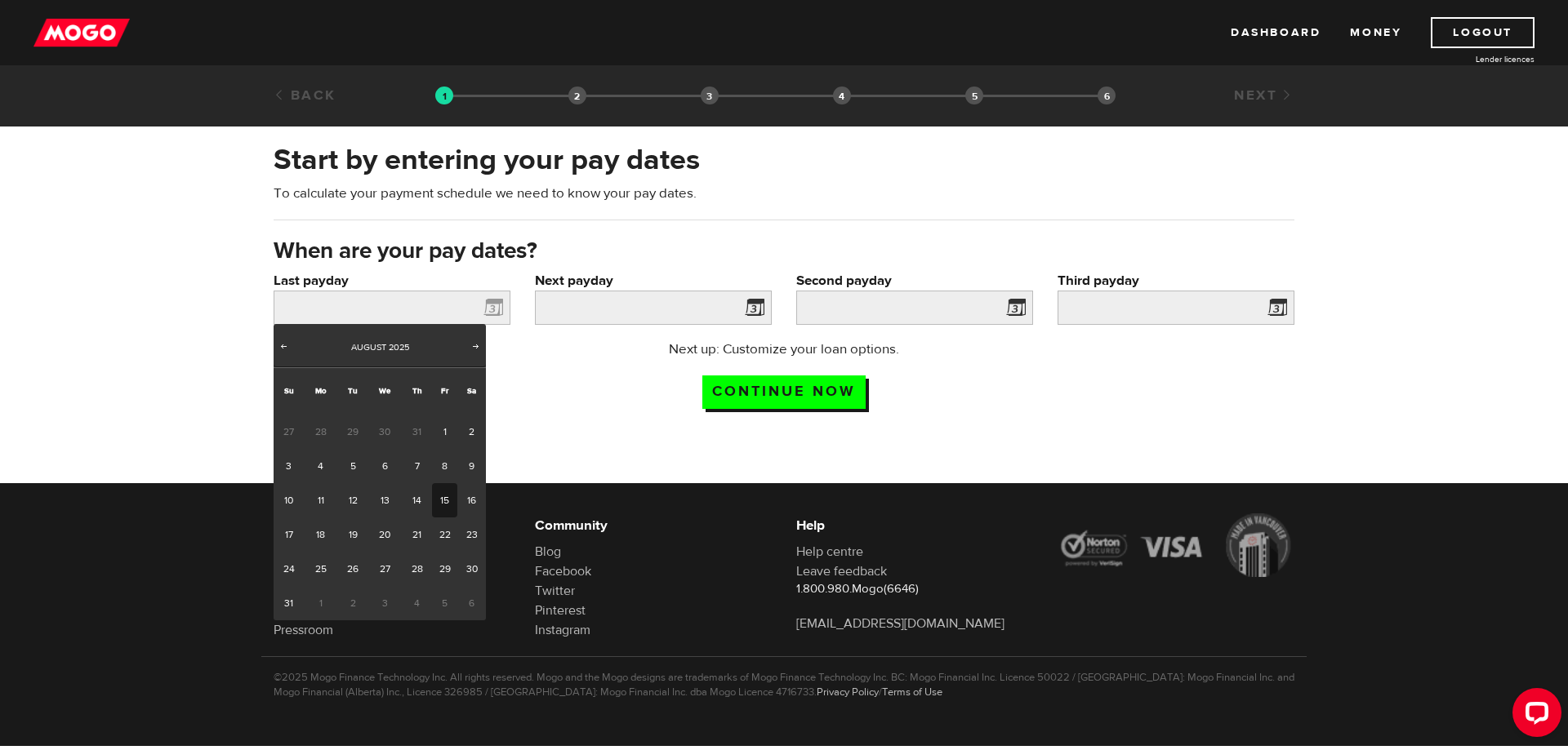
click at [442, 504] on link "15" at bounding box center [445, 500] width 25 height 35
type input "2025/08/15"
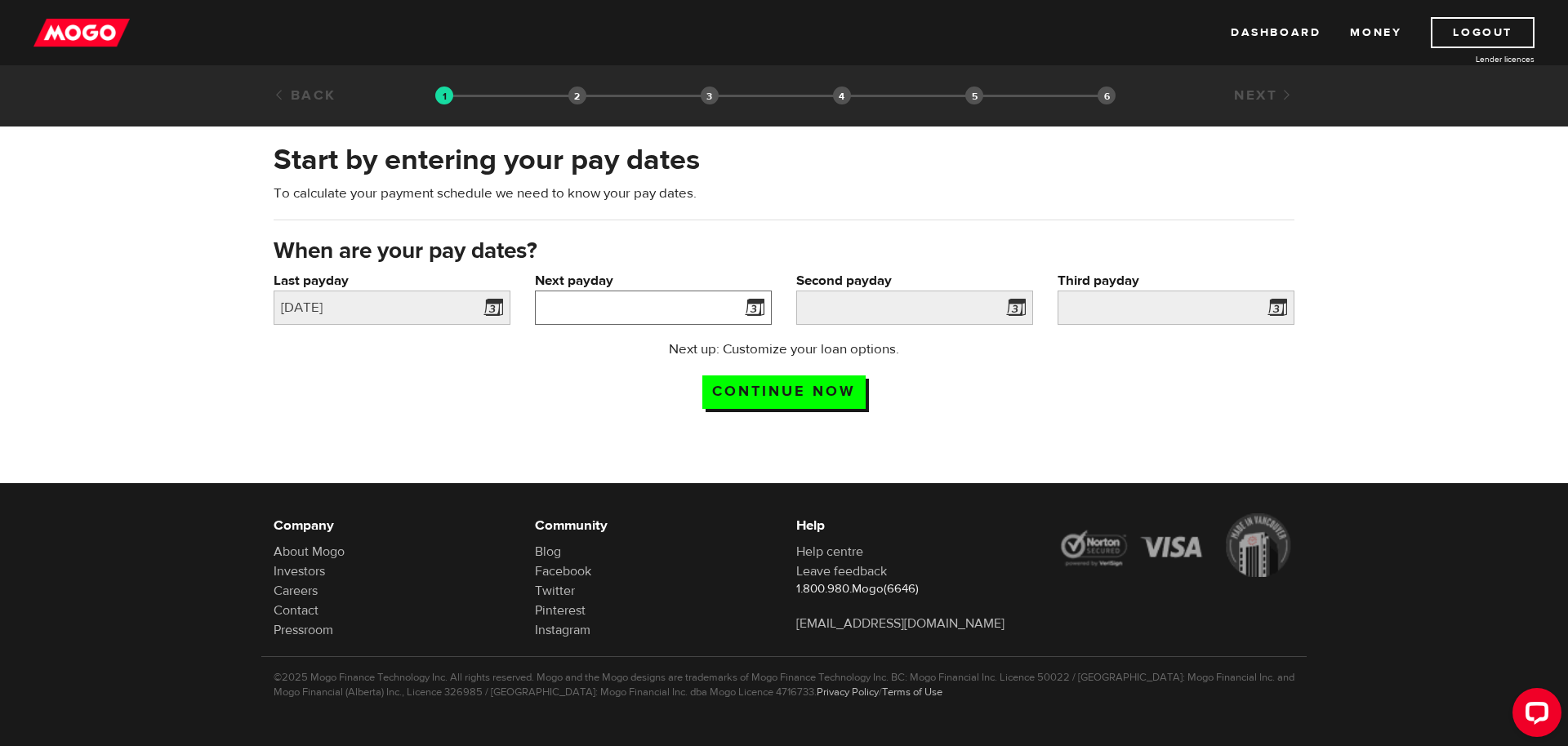
click at [622, 310] on input "Next payday" at bounding box center [653, 308] width 237 height 35
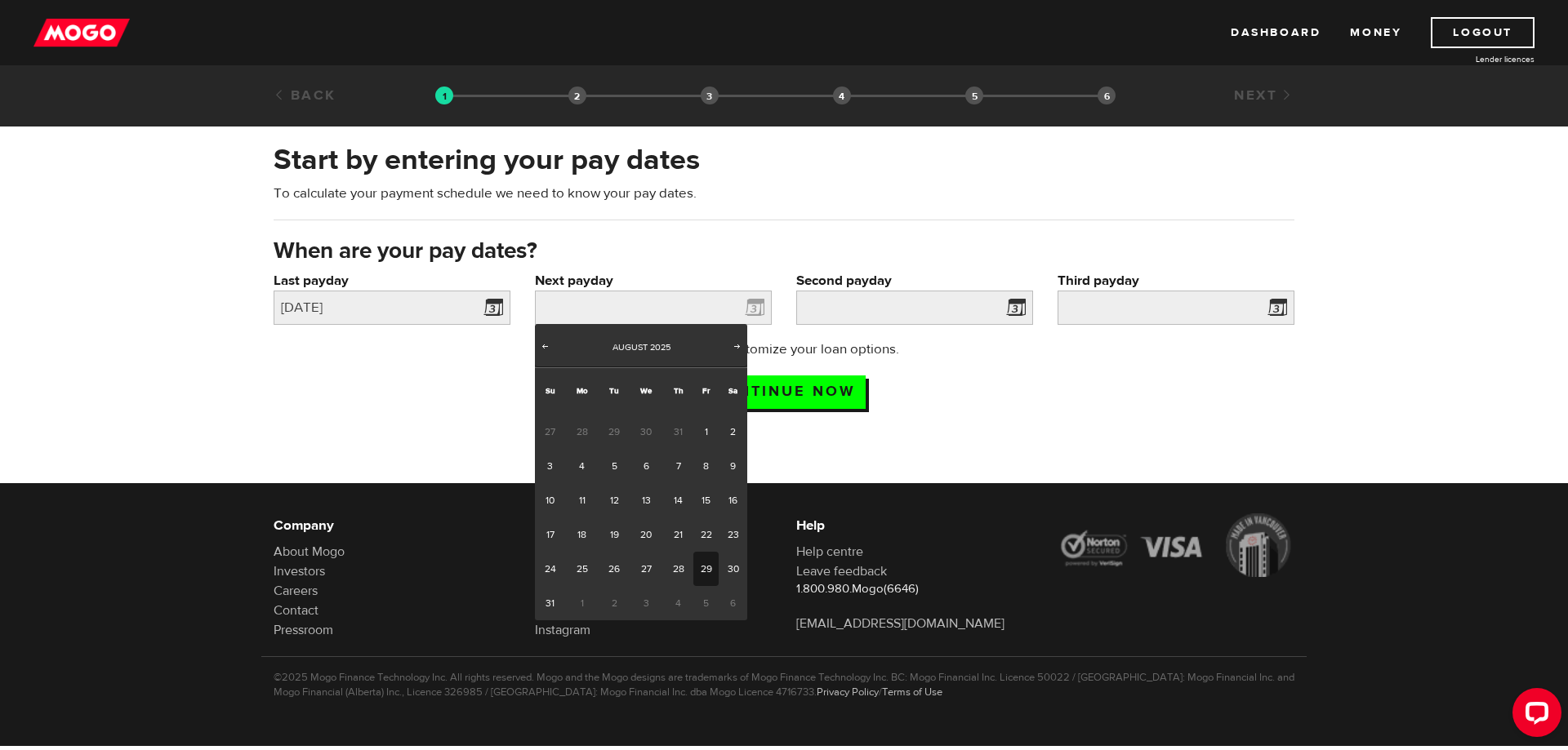
click at [708, 567] on link "29" at bounding box center [706, 569] width 25 height 35
type input "2025/08/29"
type input "2025/9/12"
type input "2025/9/26"
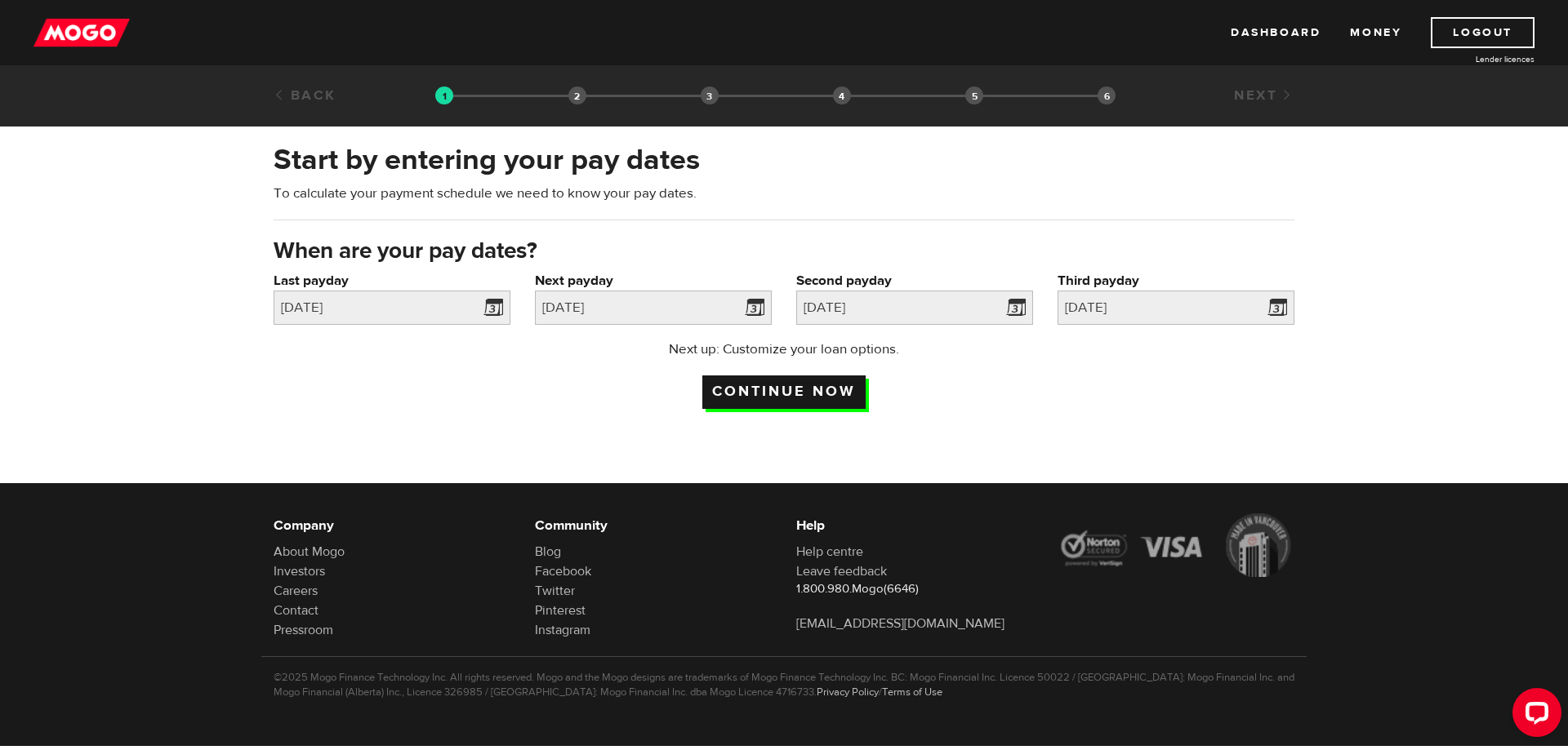
click at [814, 391] on input "Continue now" at bounding box center [784, 392] width 164 height 34
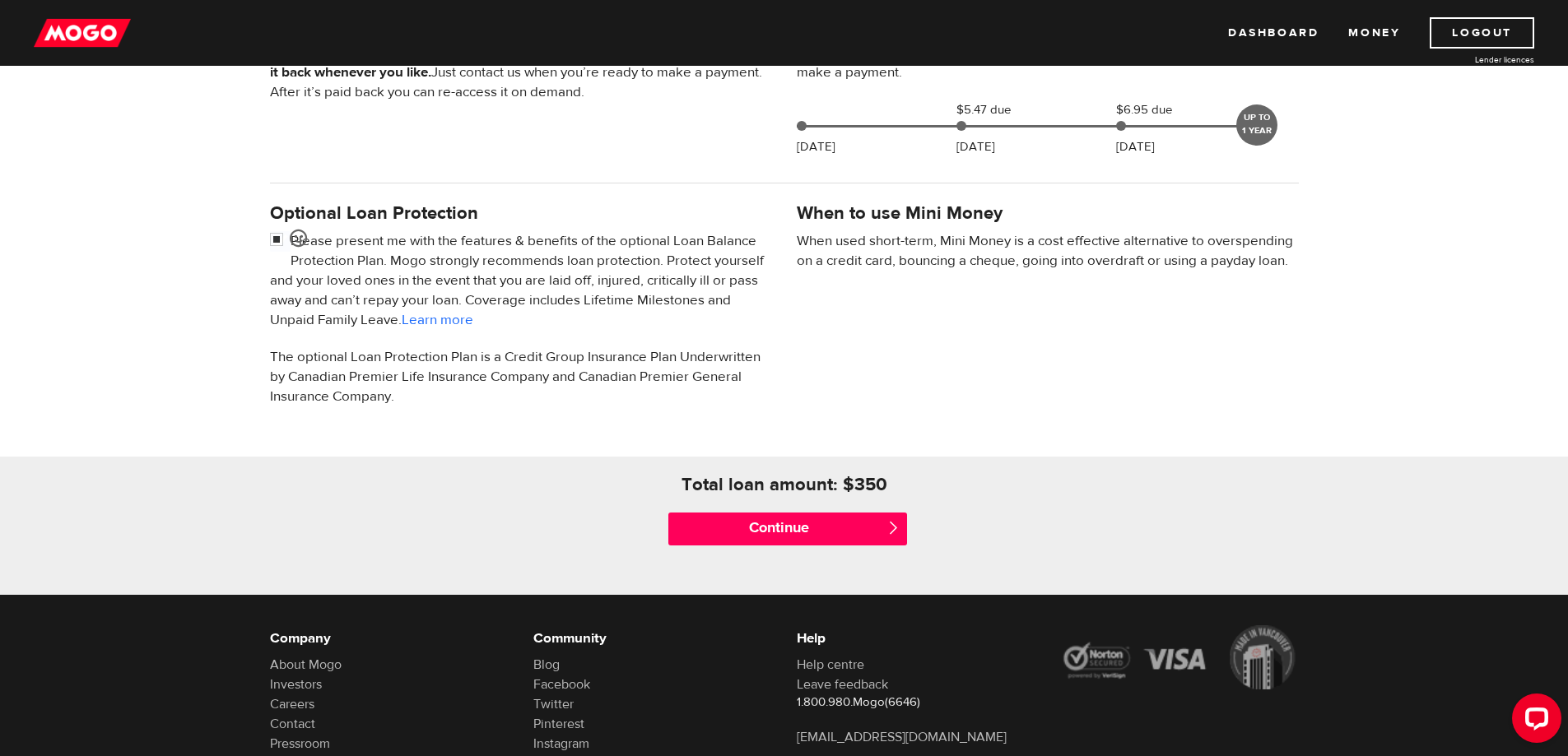
scroll to position [431, 0]
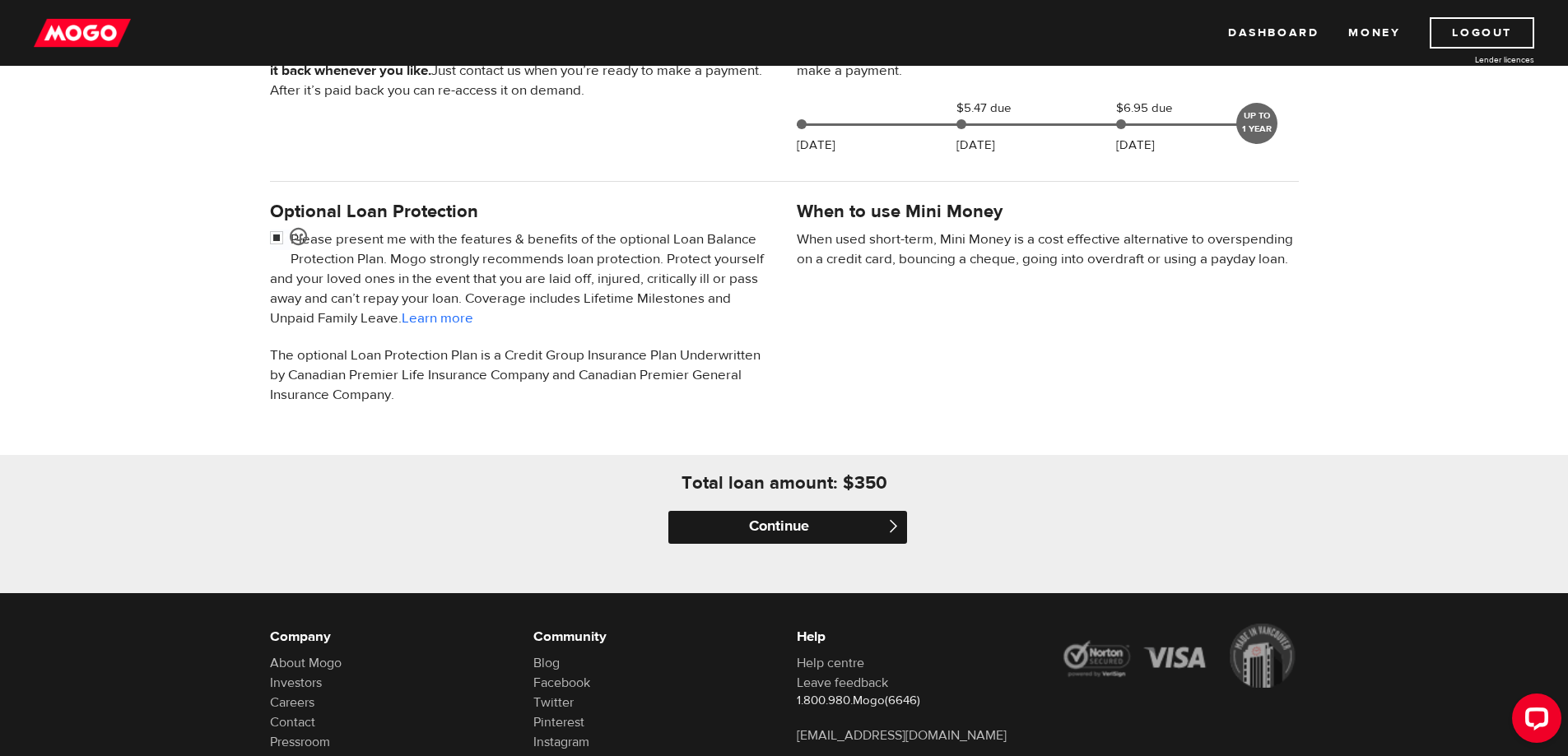
click at [815, 526] on input "Continue" at bounding box center [787, 527] width 239 height 33
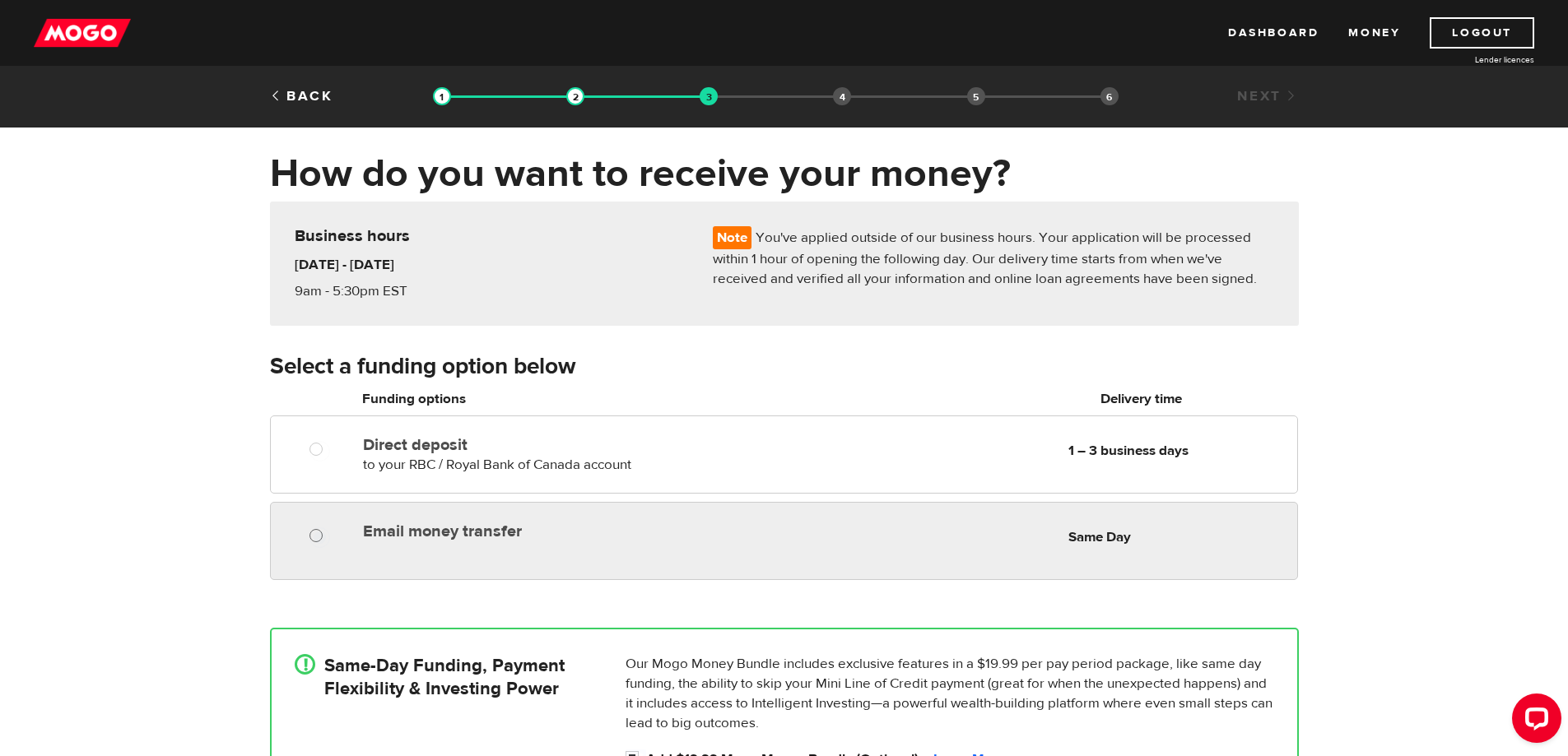
radio input "true"
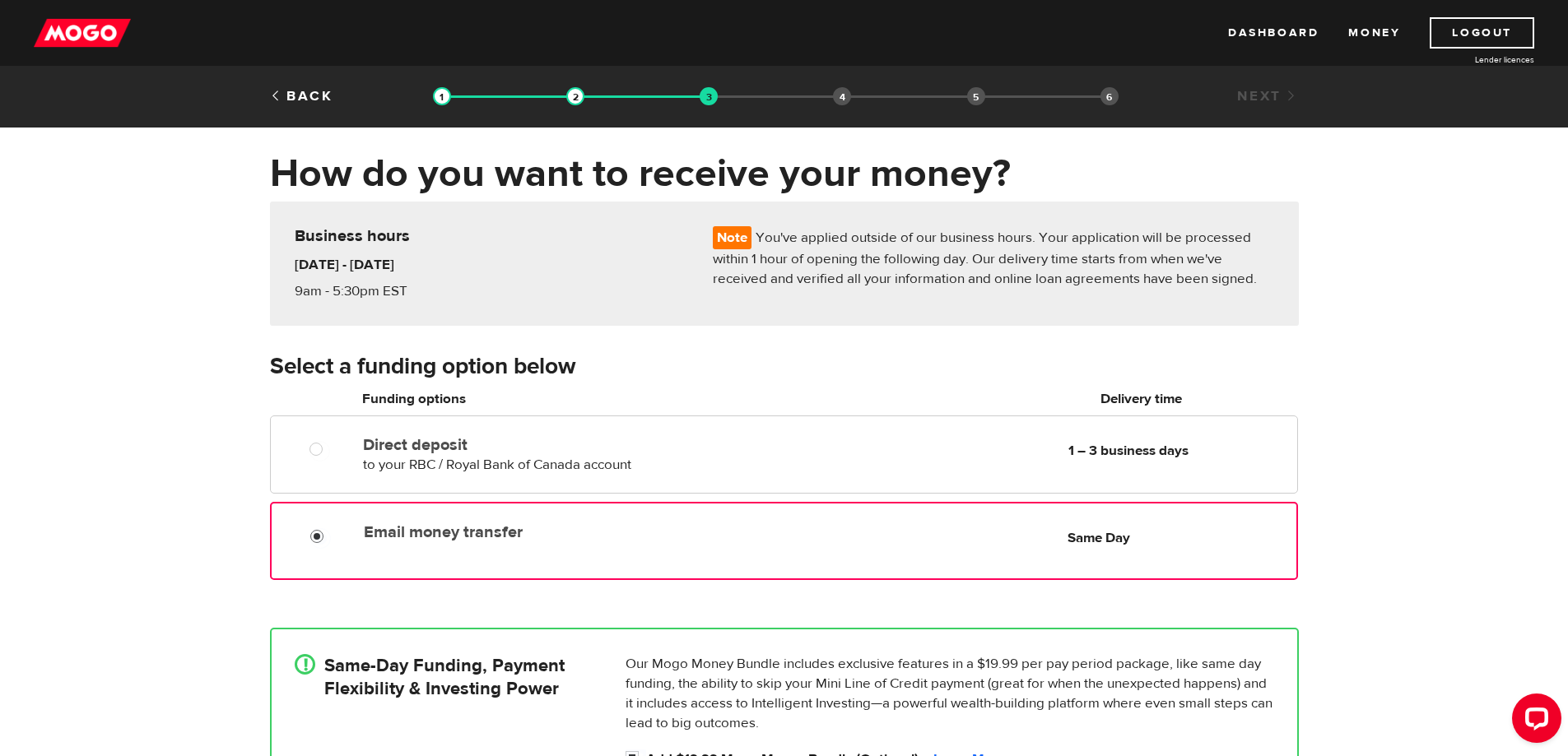
click at [318, 538] on input "Email money transfer" at bounding box center [320, 538] width 20 height 20
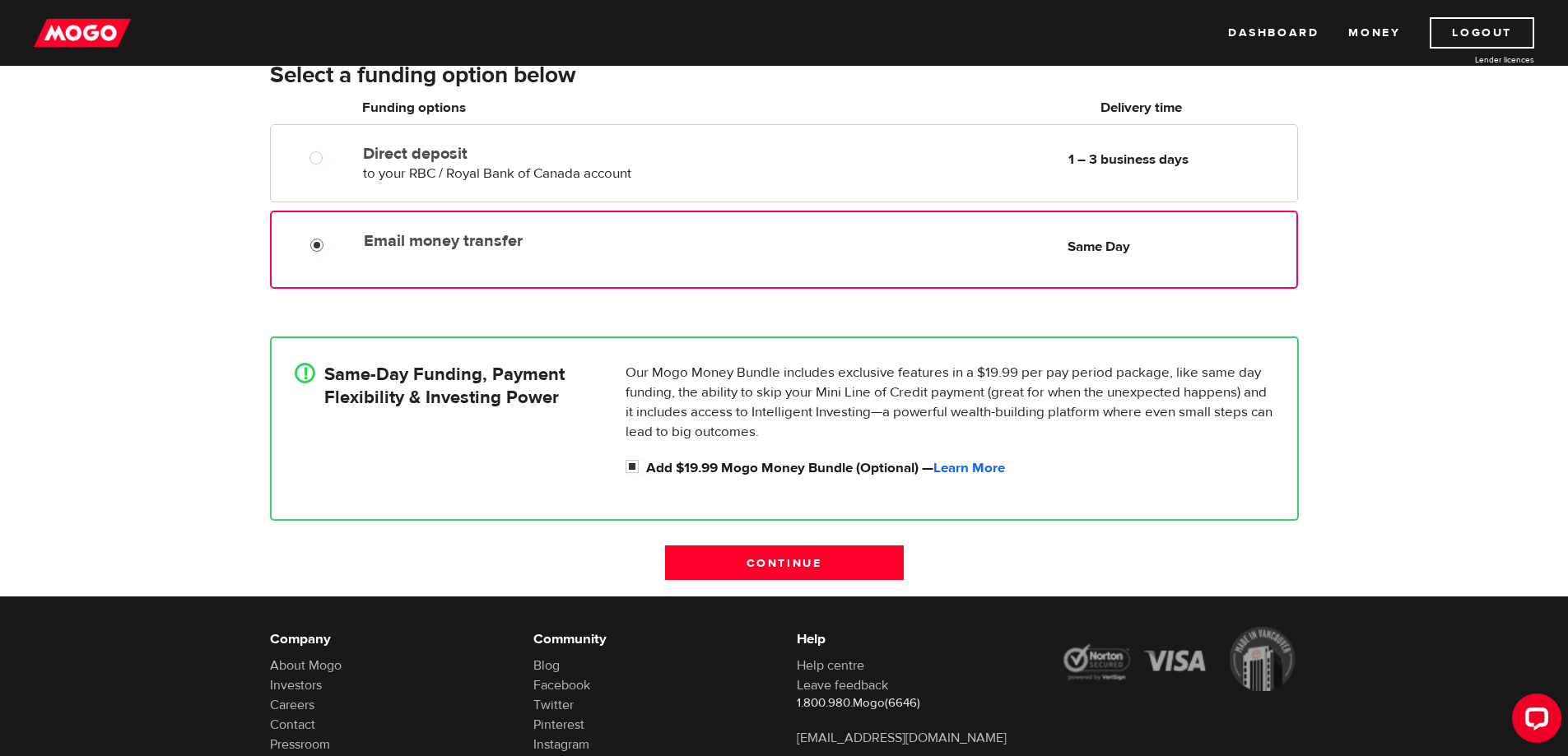
scroll to position [297, 0]
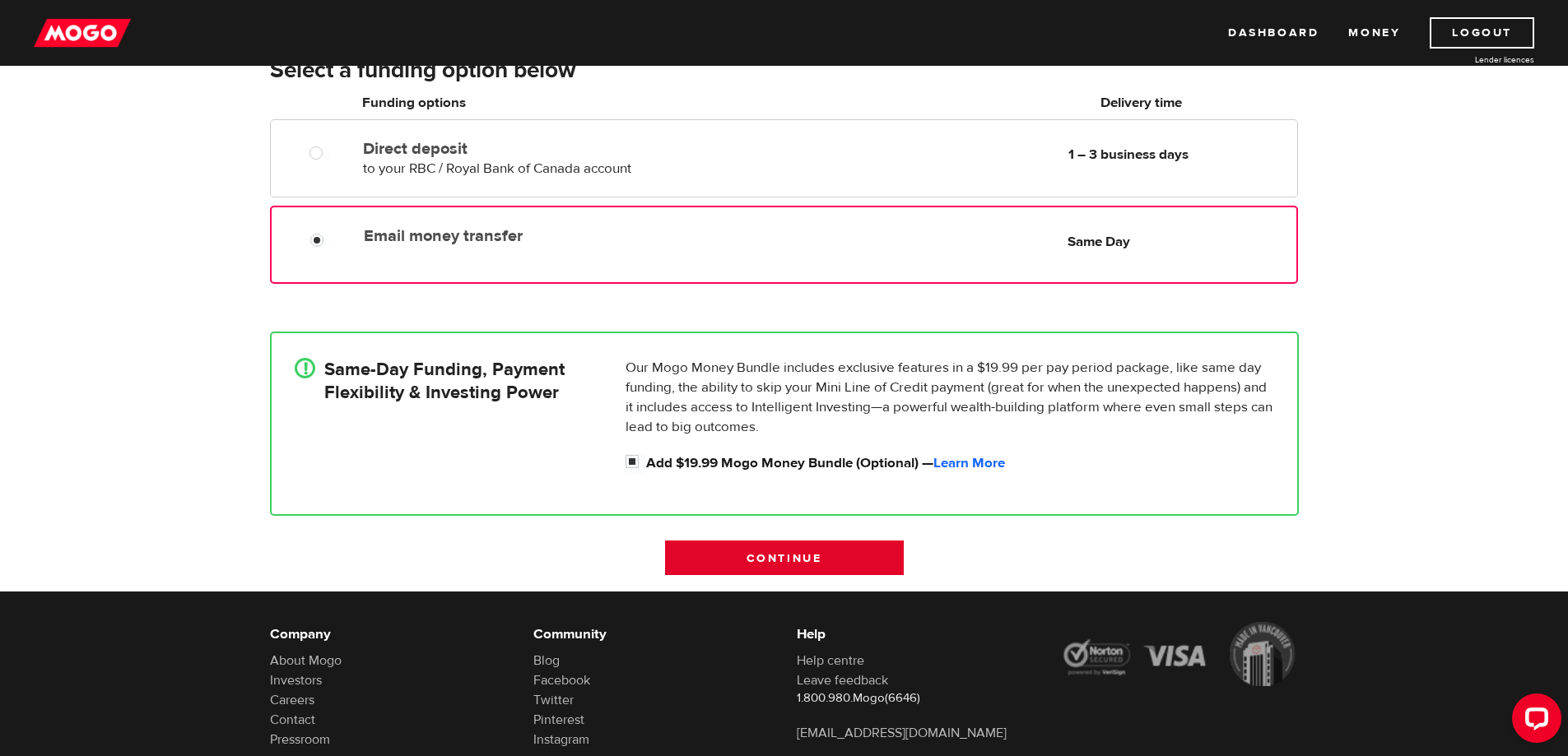
click at [795, 559] on input "Continue" at bounding box center [784, 558] width 239 height 35
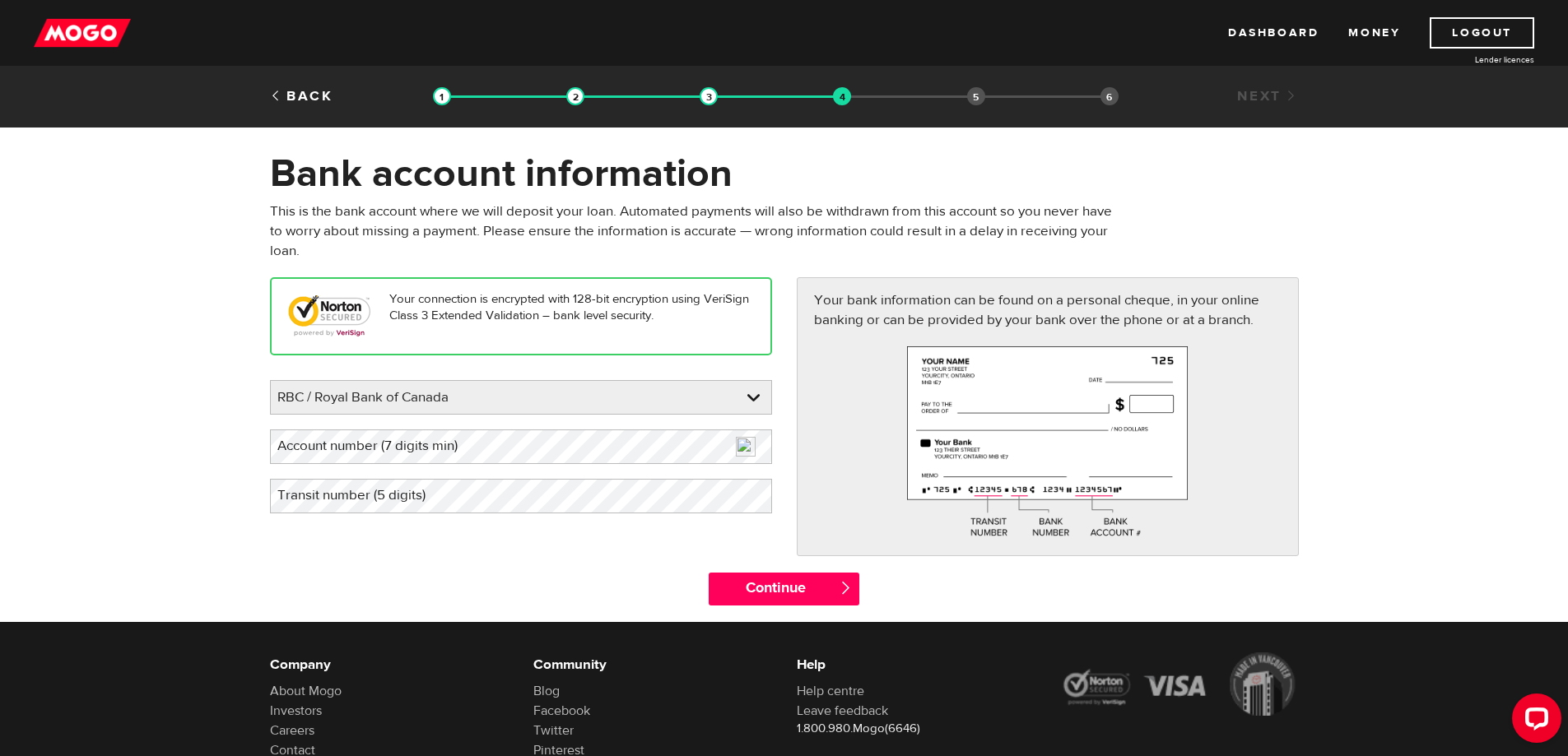
click at [474, 447] on label "Account number (7 digits min)" at bounding box center [381, 446] width 222 height 34
click at [434, 500] on label "Transit number (5 digits)" at bounding box center [364, 495] width 189 height 34
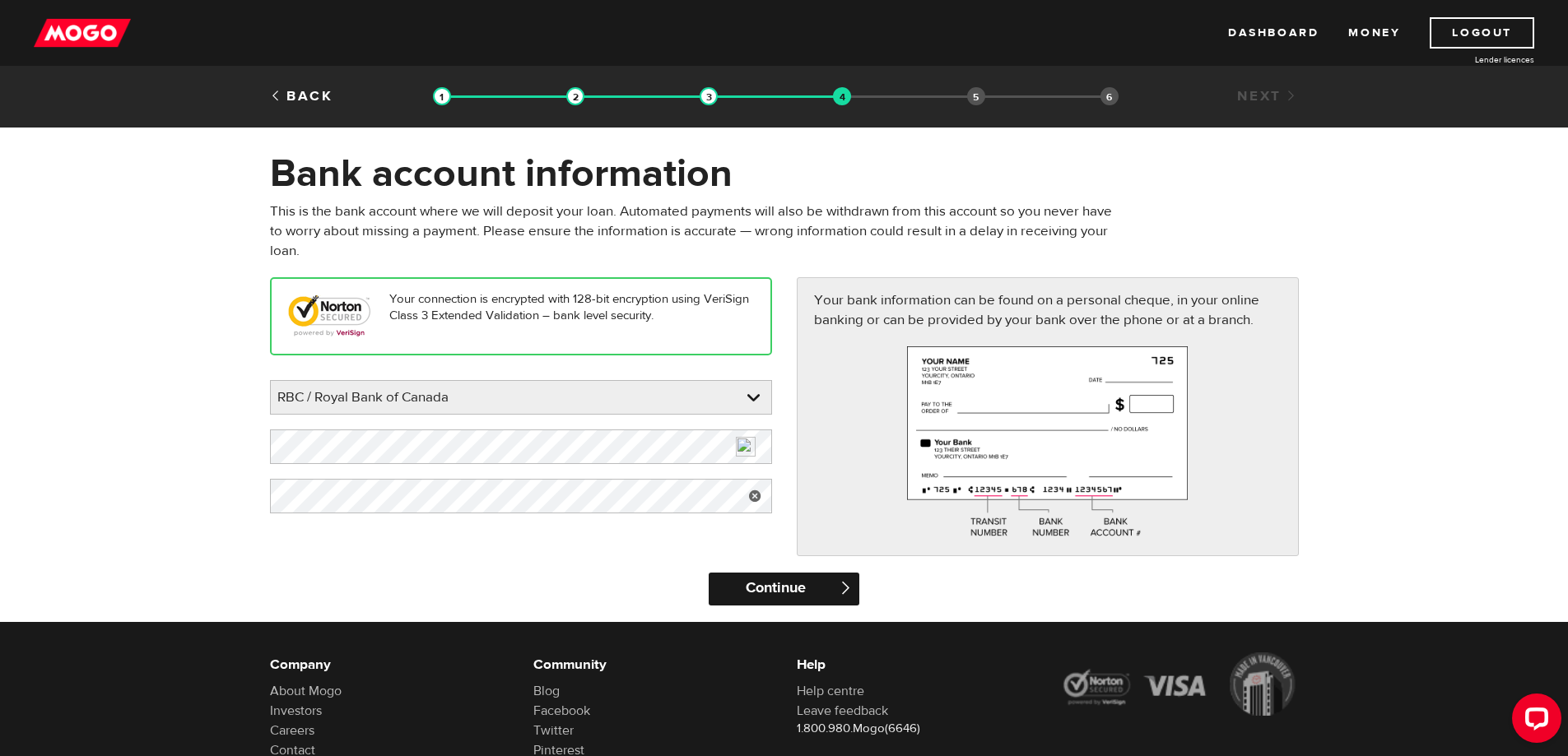
click at [791, 590] on input "Continue" at bounding box center [784, 589] width 151 height 33
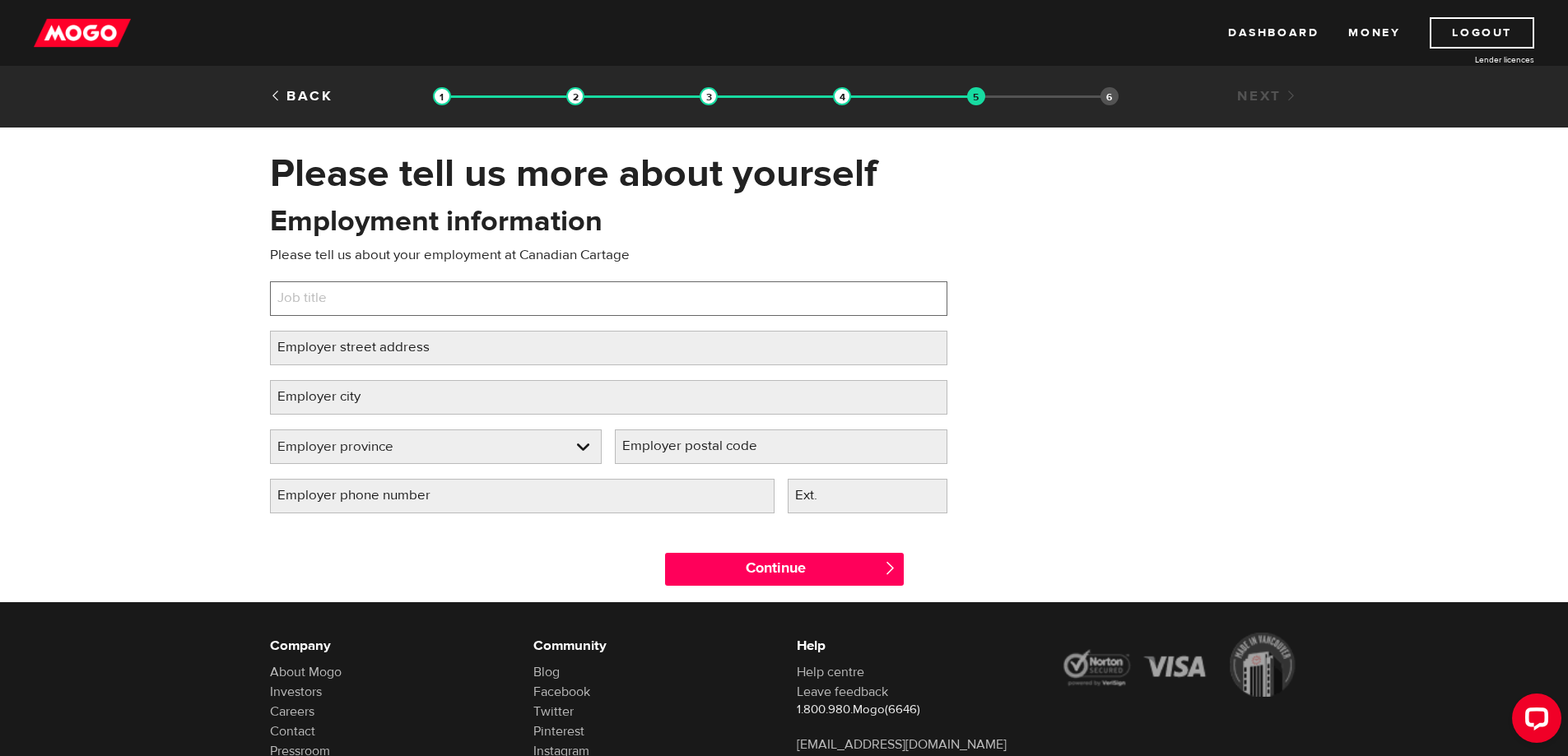
click at [365, 302] on input "Job title" at bounding box center [609, 298] width 677 height 35
type input "Warehouse Worker"
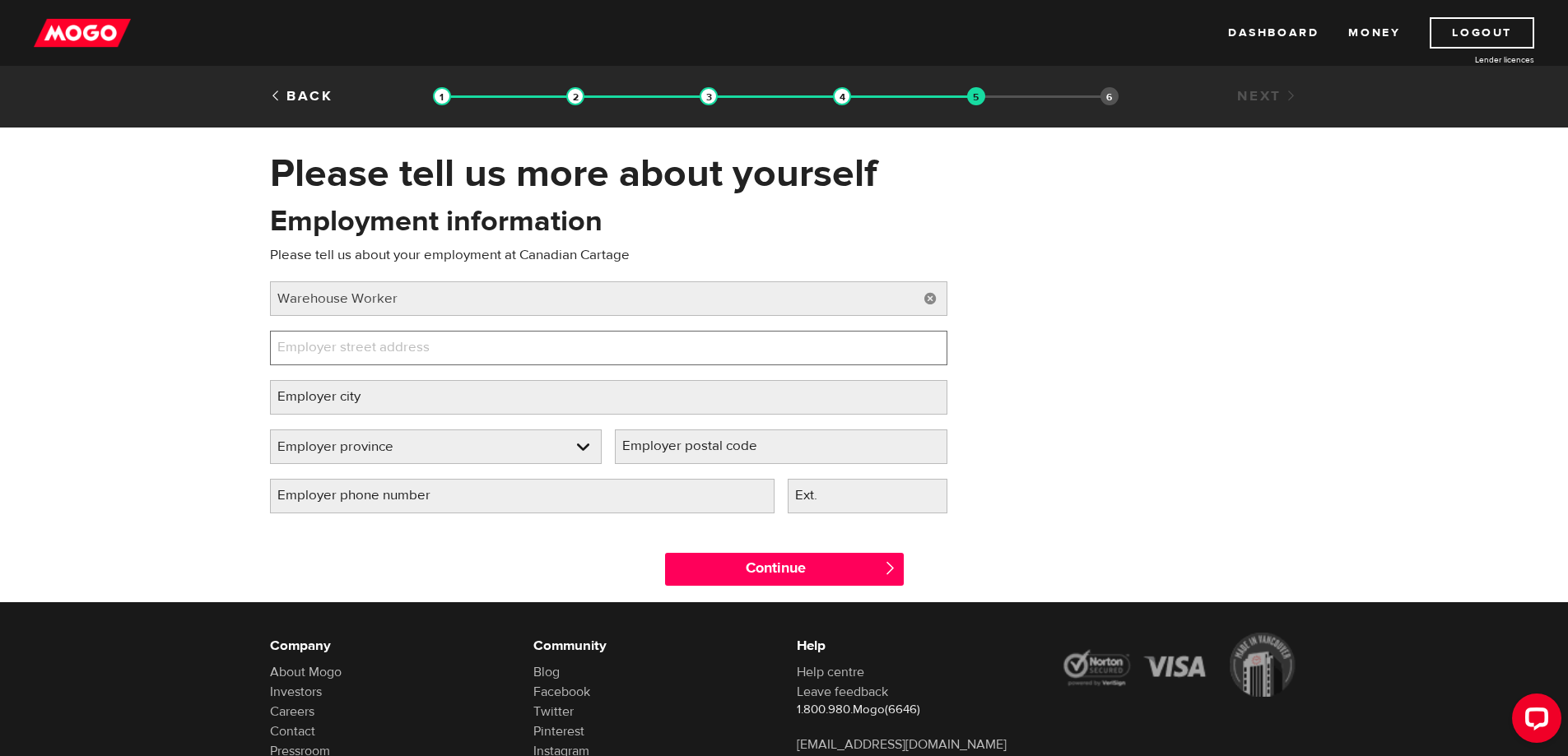
click at [462, 349] on input "Employer street address" at bounding box center [609, 348] width 677 height 35
type input "[STREET_ADDRESS][PERSON_NAME]"
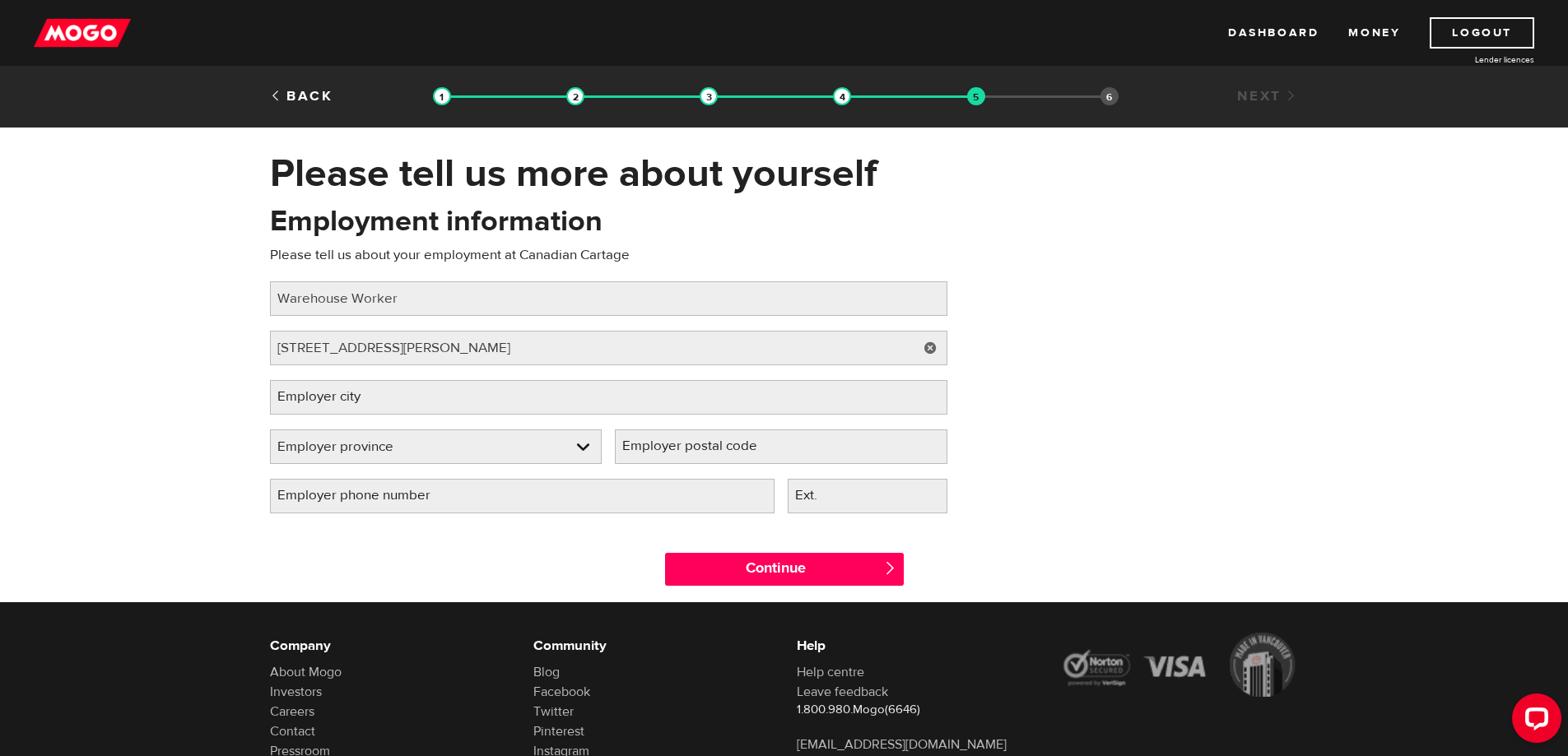
click at [378, 393] on label "Employer city" at bounding box center [332, 396] width 124 height 34
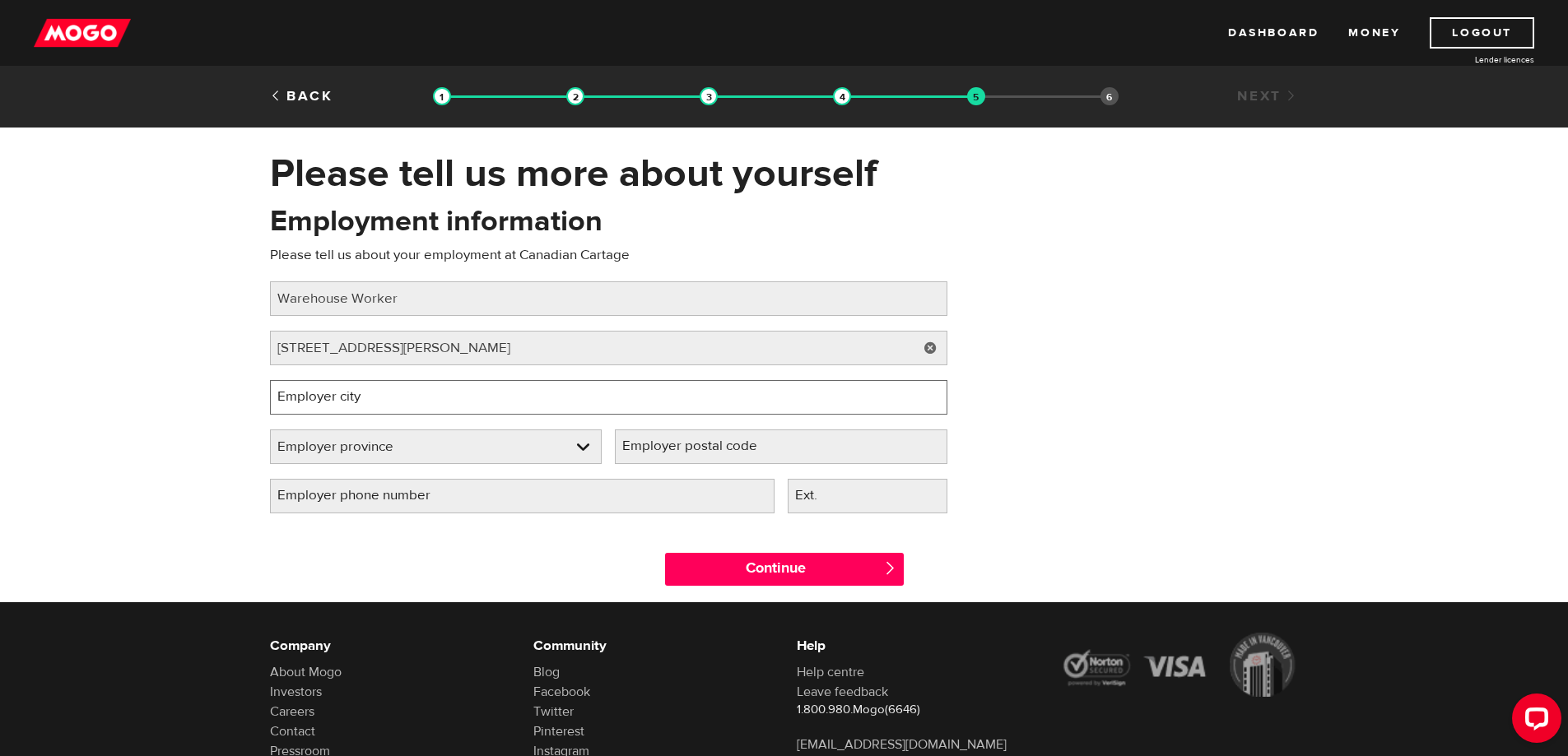
click at [378, 393] on input "Employer city" at bounding box center [609, 397] width 677 height 35
type input "[GEOGRAPHIC_DATA]"
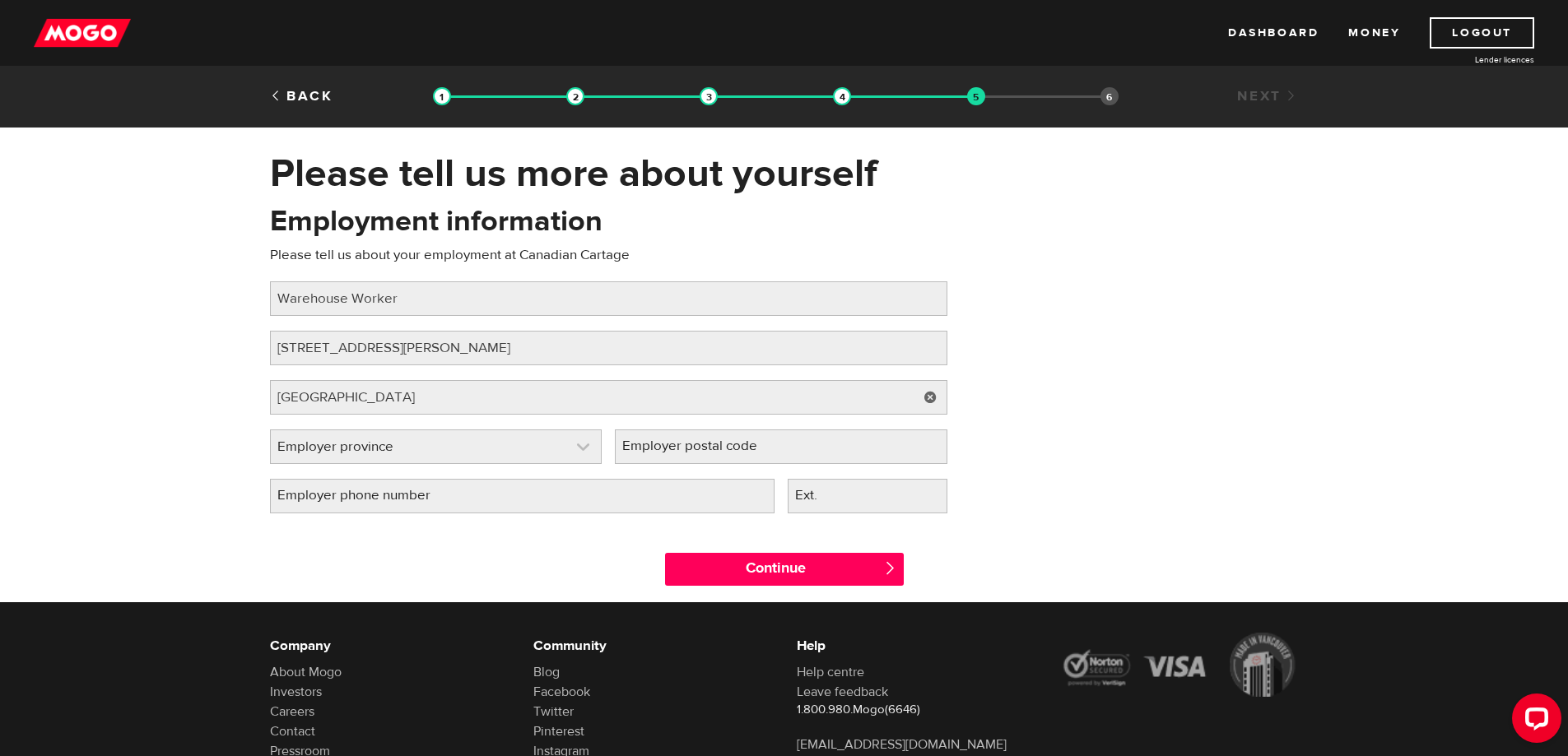
select select "QC"
type input "R3L 1V3"
type input "[PHONE_NUMBER]"
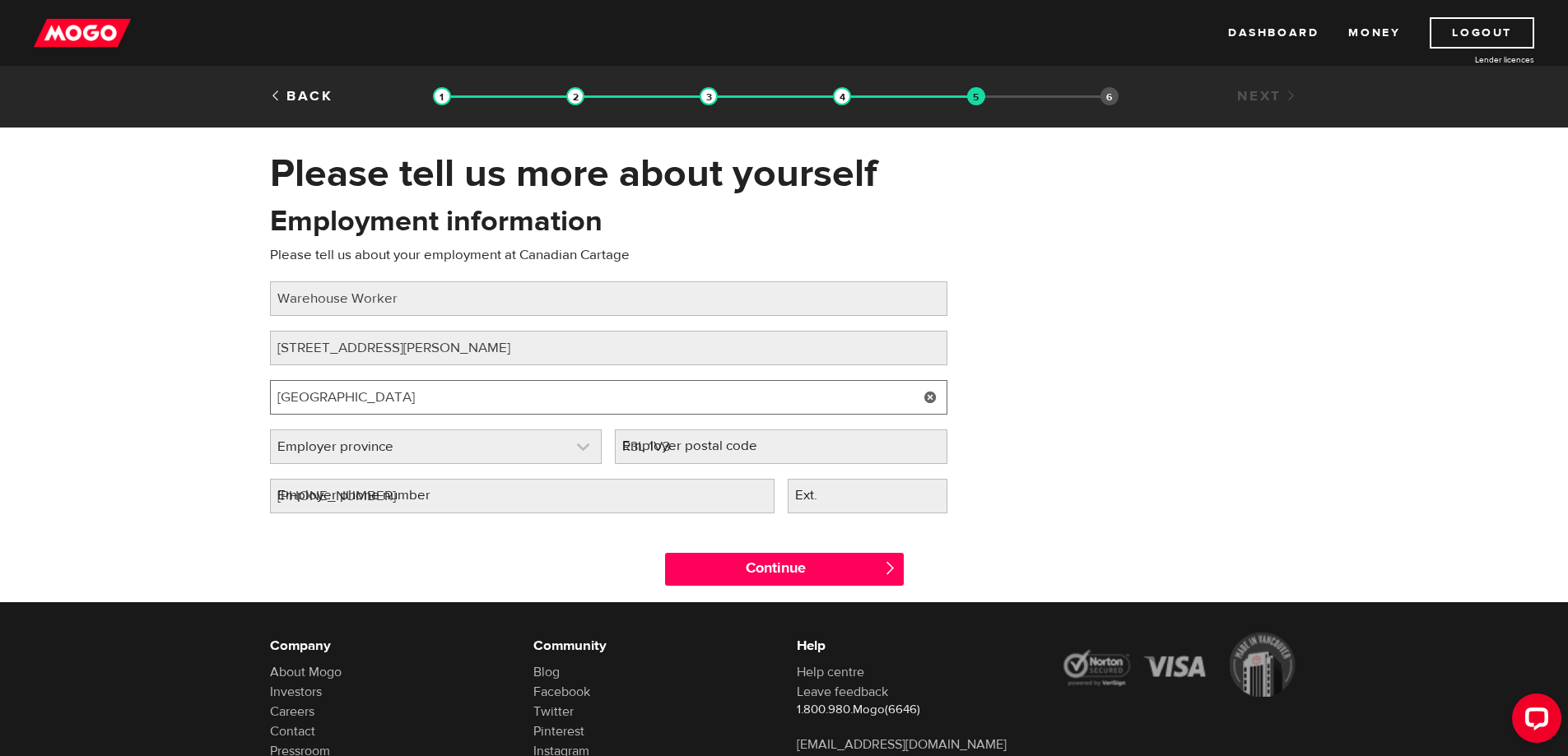
select select "QC"
type input "[GEOGRAPHIC_DATA]"
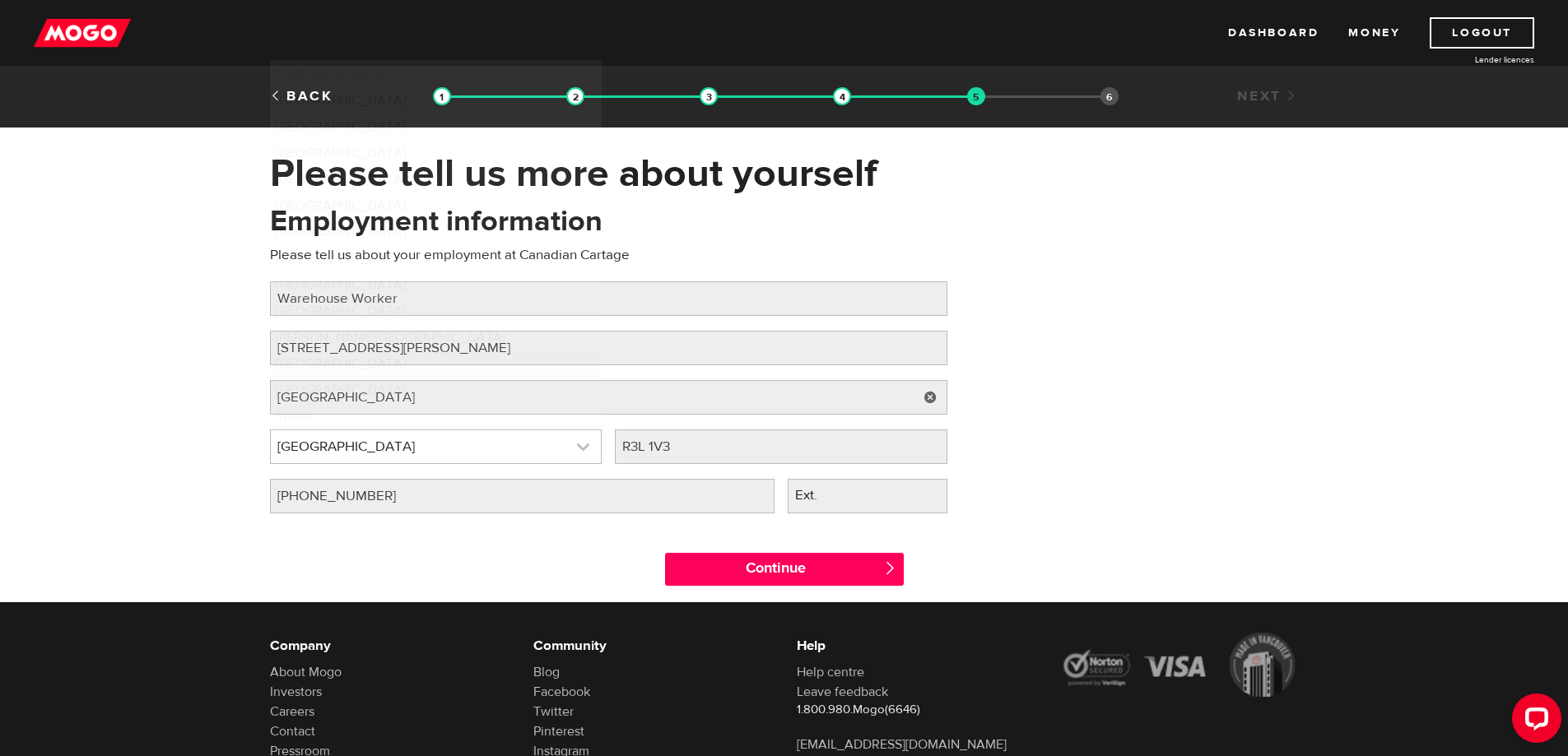
click at [580, 448] on link at bounding box center [436, 447] width 330 height 33
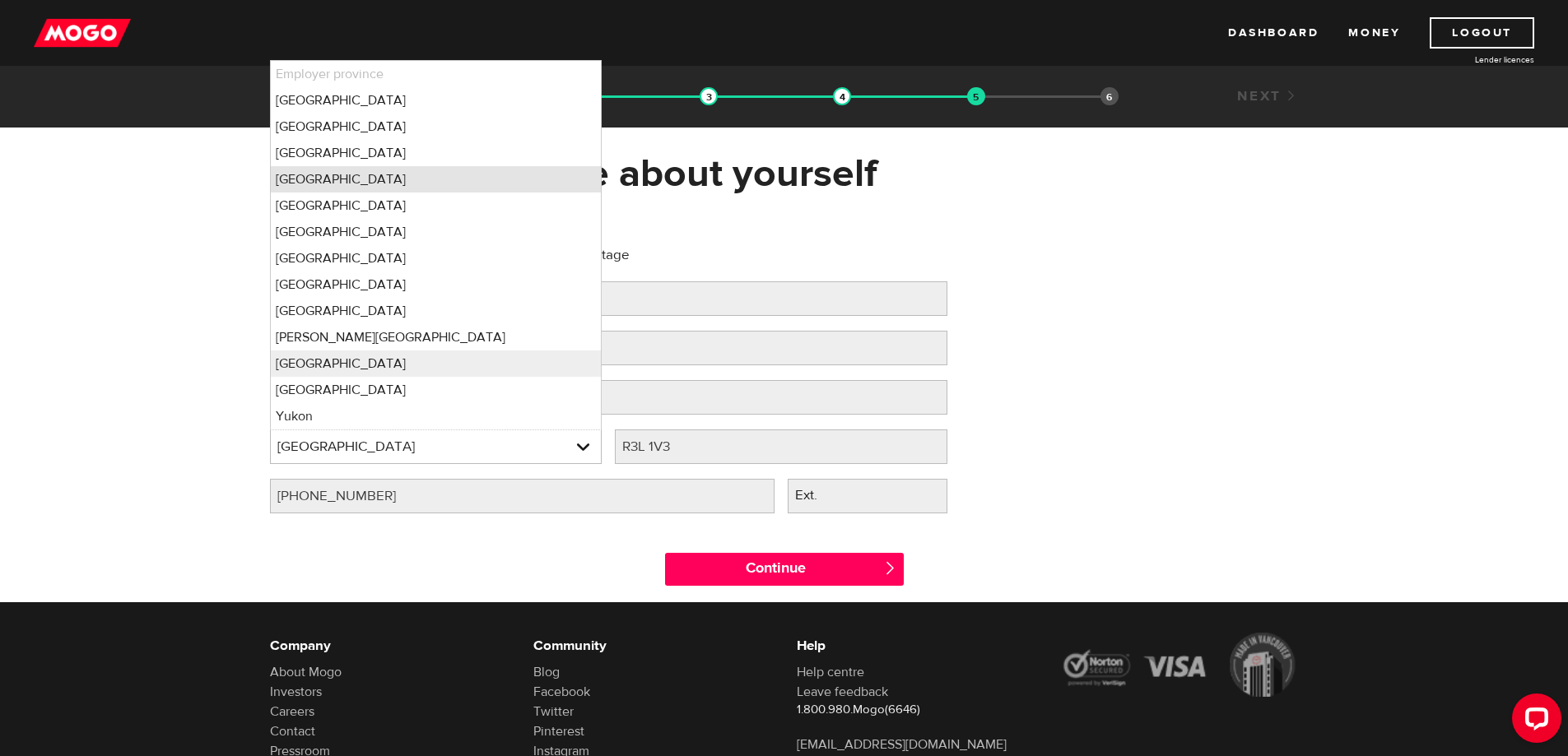
click at [324, 179] on li "[GEOGRAPHIC_DATA]" at bounding box center [436, 179] width 330 height 27
select select "MB"
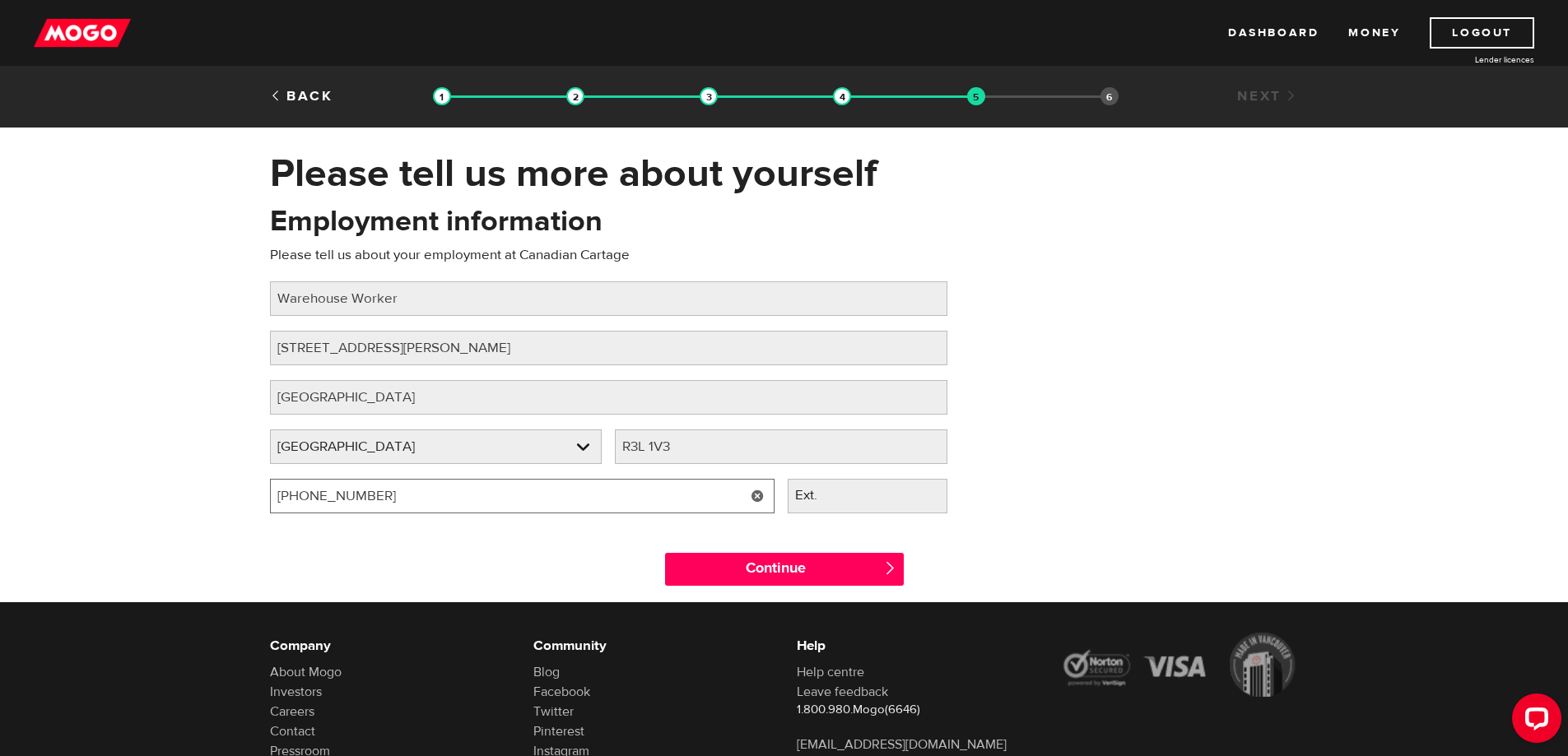
click at [381, 495] on input "[PHONE_NUMBER]" at bounding box center [522, 496] width 504 height 35
type input "(2 ) -"
type input "[PHONE_NUMBER]"
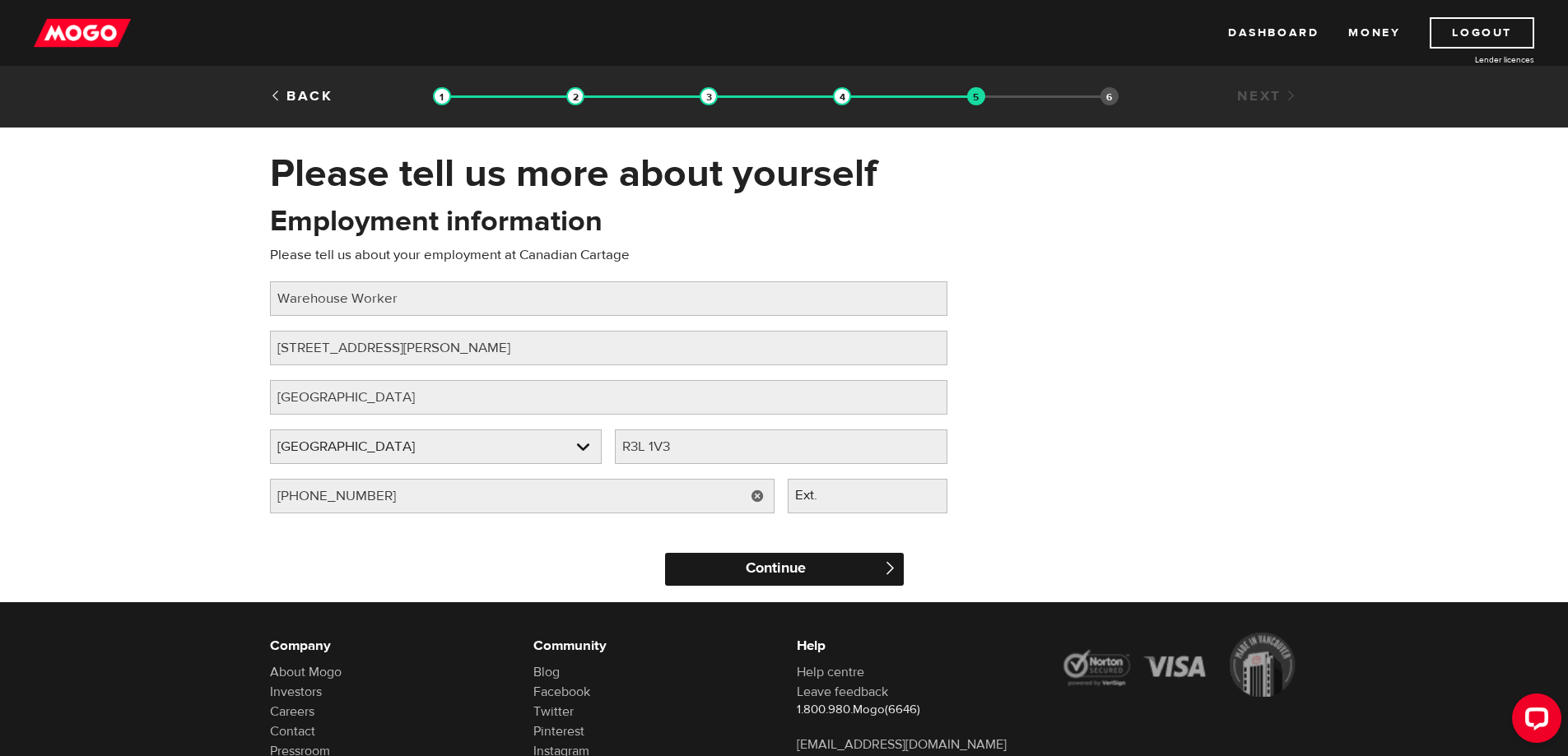
click at [791, 570] on input "Continue" at bounding box center [784, 569] width 239 height 33
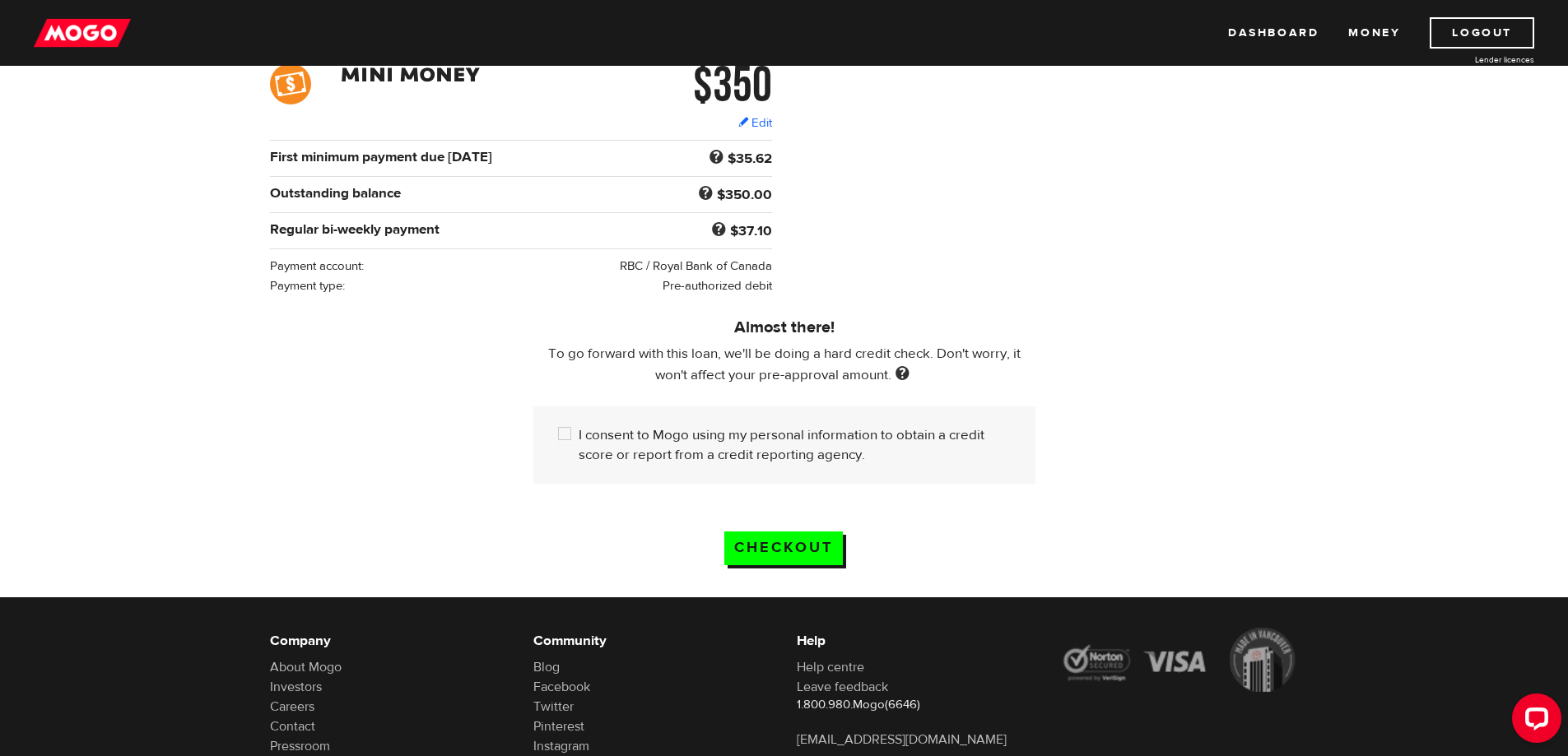
scroll to position [274, 0]
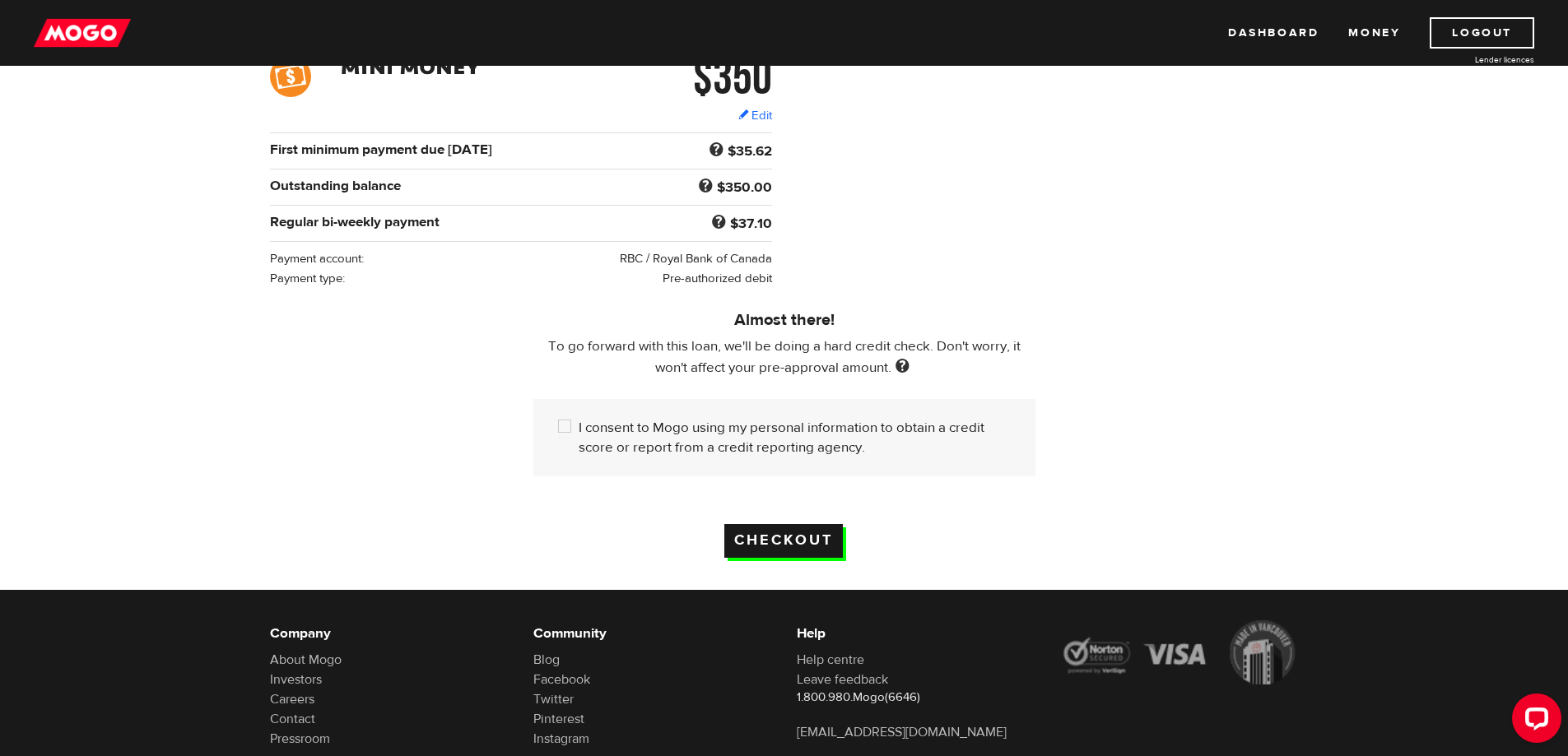
click at [752, 537] on input "Checkout" at bounding box center [783, 541] width 118 height 34
click at [561, 418] on input "I consent to Mogo using my personal information to obtain a credit score or rep…" at bounding box center [568, 428] width 20 height 20
checkbox input "true"
click at [790, 532] on input "Checkout" at bounding box center [783, 541] width 118 height 34
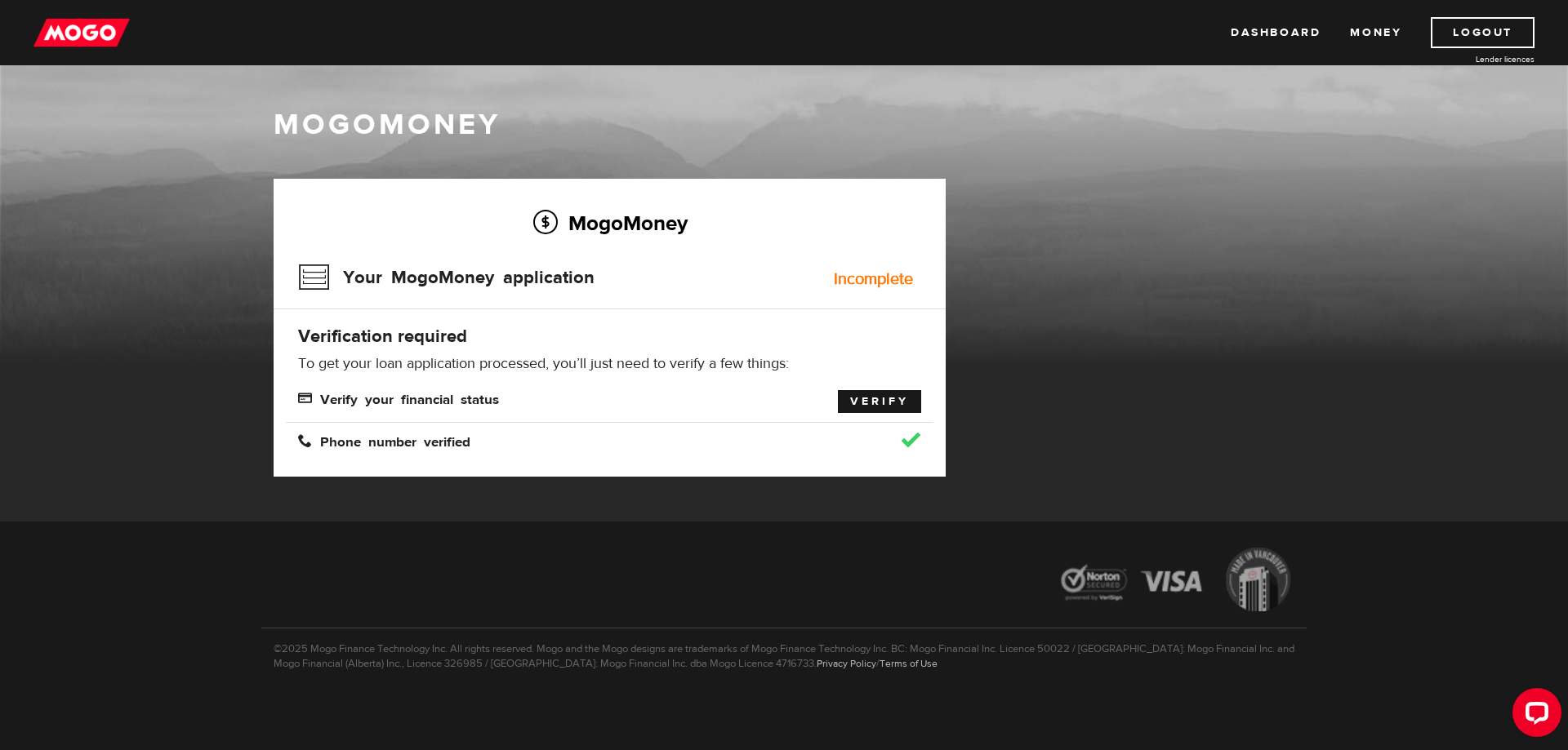
click at [870, 403] on link "Verify" at bounding box center [879, 401] width 84 height 23
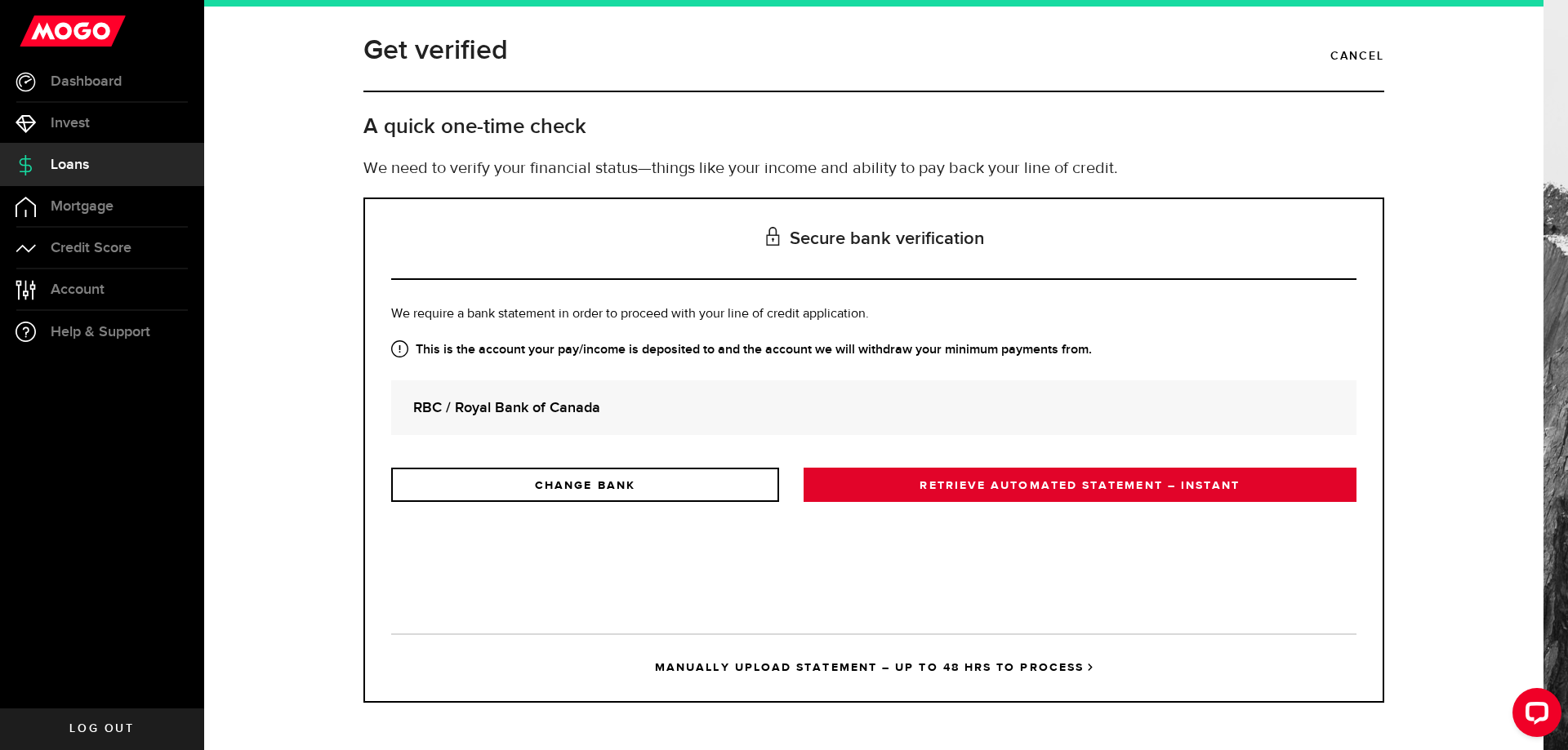
click at [1142, 489] on link "RETRIEVE AUTOMATED STATEMENT – INSTANT" at bounding box center [1080, 485] width 553 height 35
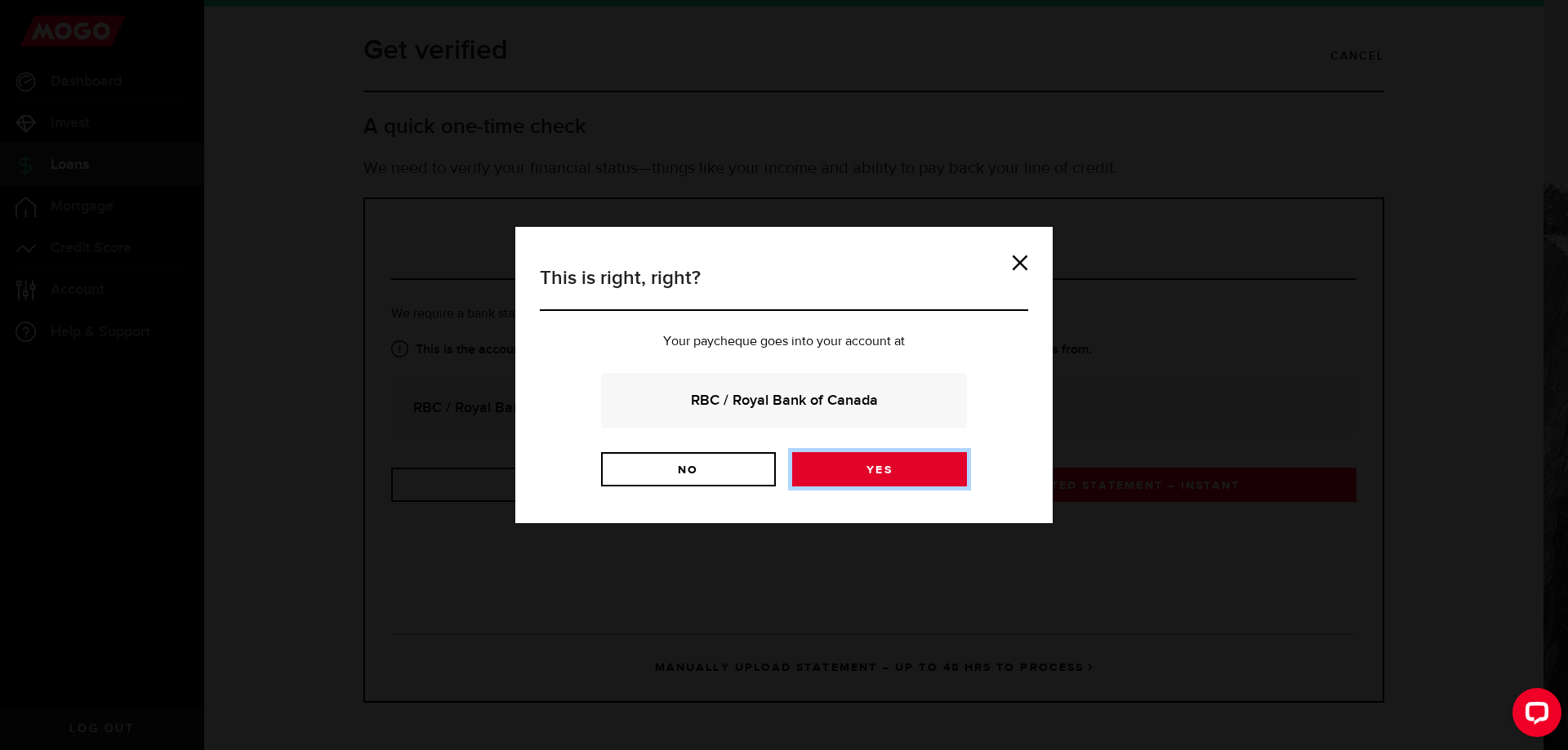
click at [871, 473] on link "Yes" at bounding box center [879, 469] width 174 height 35
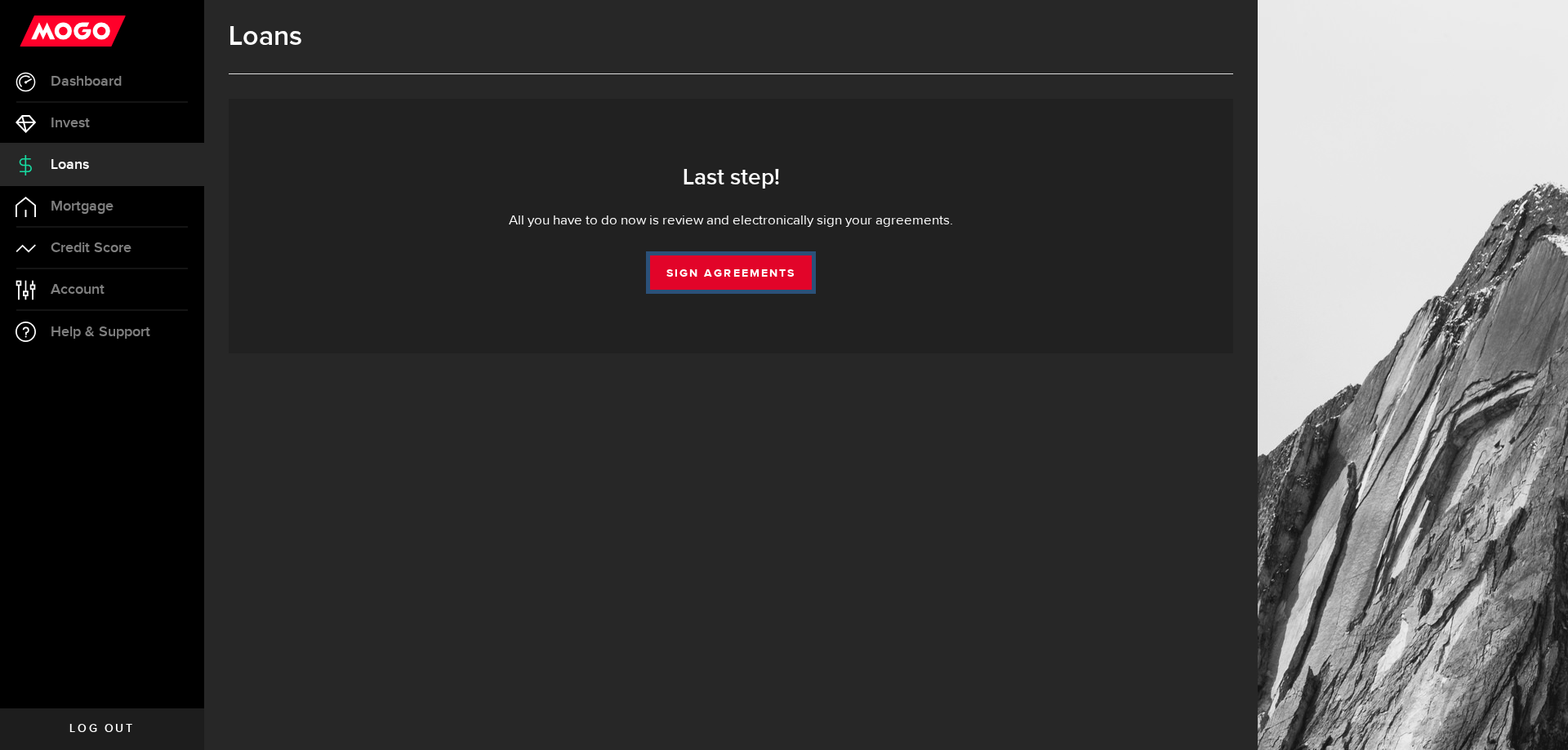
click at [754, 277] on link "Sign Agreements" at bounding box center [731, 272] width 162 height 35
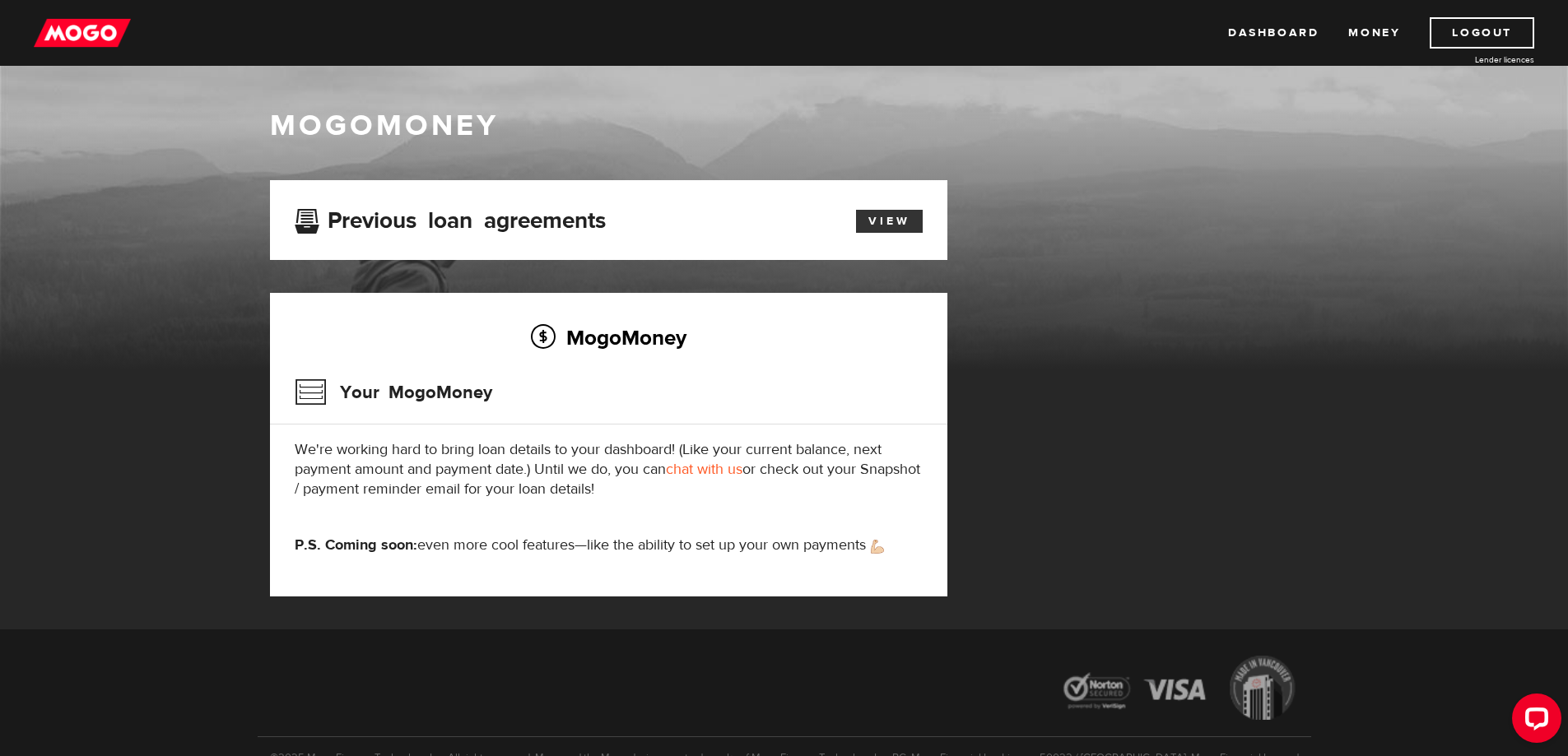
click at [886, 218] on link "View" at bounding box center [889, 221] width 67 height 23
click at [892, 221] on link "View" at bounding box center [889, 221] width 67 height 23
